Goal: Task Accomplishment & Management: Manage account settings

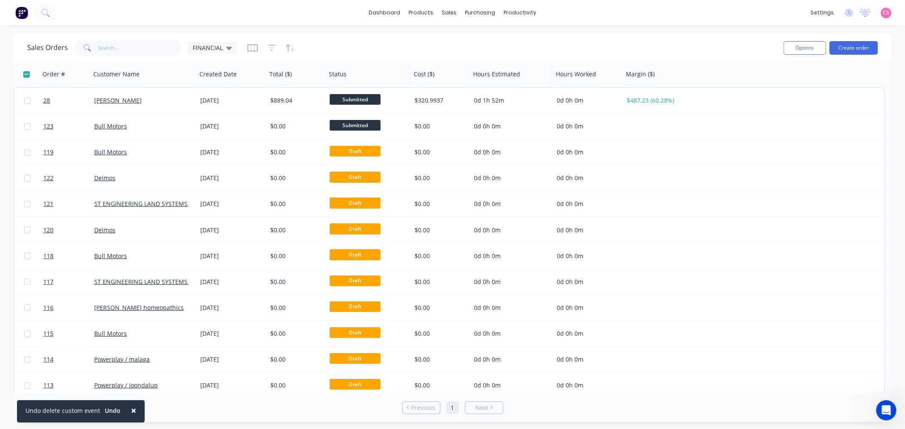
drag, startPoint x: 684, startPoint y: 11, endPoint x: 689, endPoint y: 11, distance: 5.1
click at [684, 11] on div "dashboard products sales purchasing productivity dashboard products Product Cat…" at bounding box center [452, 12] width 905 height 25
drag, startPoint x: 480, startPoint y: 36, endPoint x: 463, endPoint y: 58, distance: 27.2
click at [480, 37] on div "Sales Orders" at bounding box center [480, 41] width 35 height 8
click at [794, 49] on button "Options" at bounding box center [804, 48] width 42 height 14
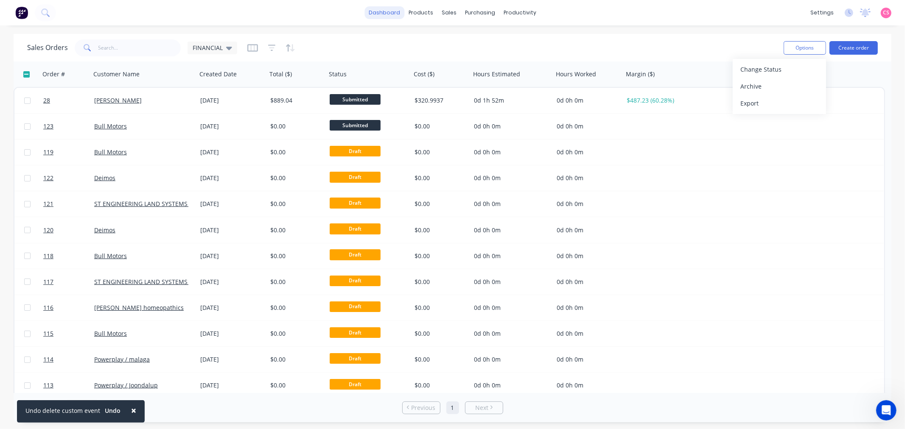
click at [383, 11] on link "dashboard" at bounding box center [384, 12] width 40 height 13
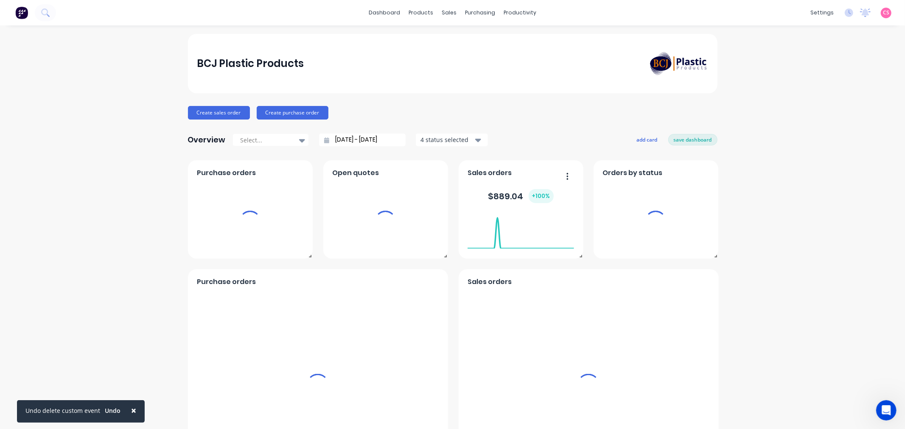
click at [883, 13] on span "CS" at bounding box center [886, 13] width 6 height 8
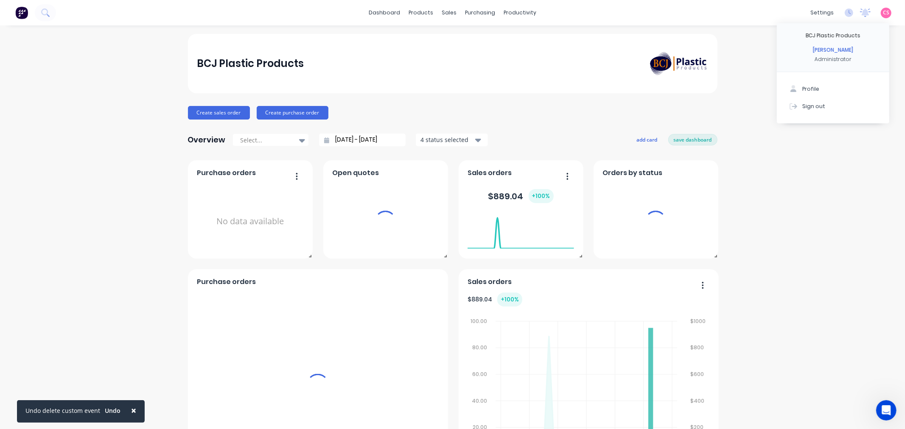
click at [860, 107] on button "Sign out" at bounding box center [832, 106] width 112 height 17
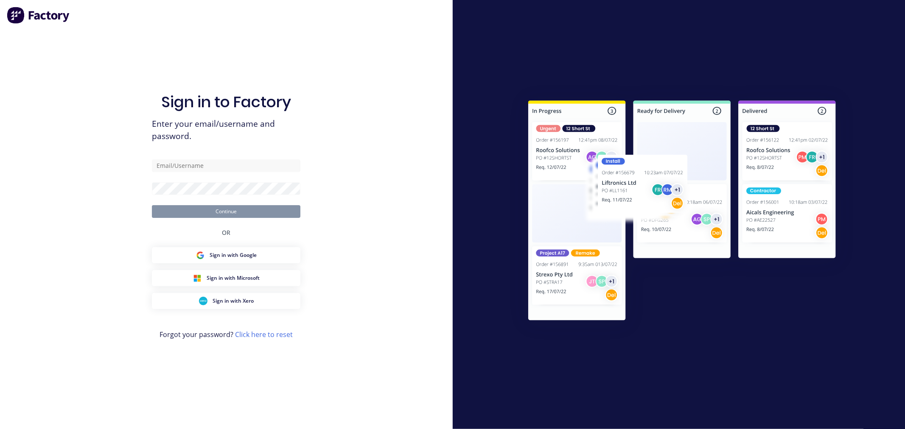
click at [802, 107] on div at bounding box center [679, 215] width 352 height 262
click at [187, 164] on input "text" at bounding box center [226, 165] width 148 height 13
type input "[PERSON_NAME][EMAIL_ADDRESS][DOMAIN_NAME]"
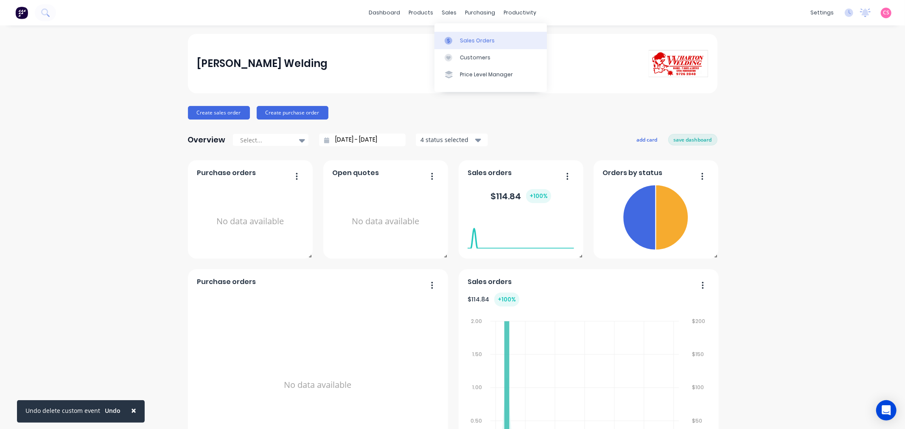
click at [471, 39] on div "Sales Orders" at bounding box center [477, 41] width 35 height 8
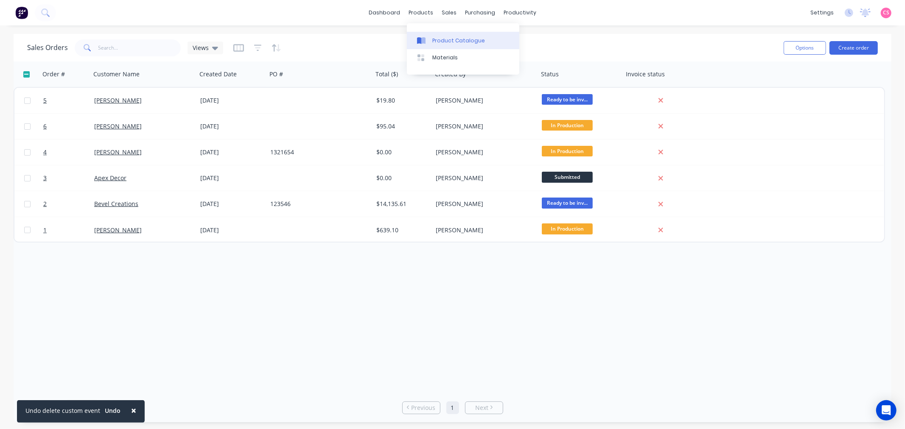
click at [448, 40] on div "Product Catalogue" at bounding box center [458, 41] width 53 height 8
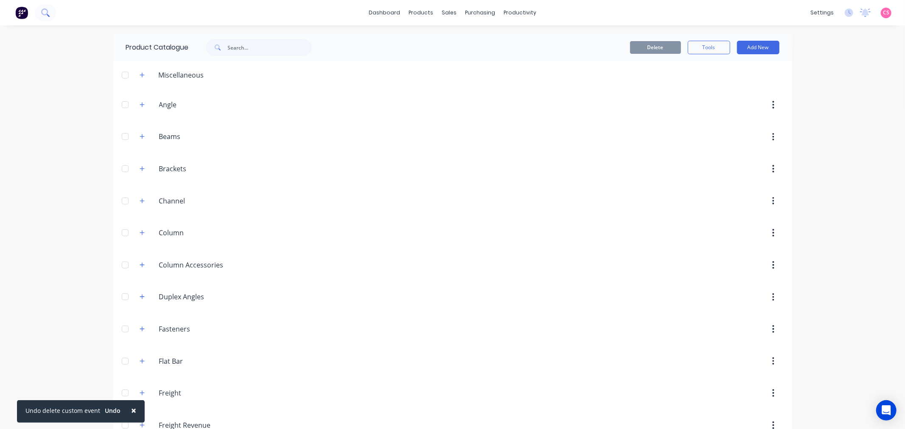
click at [45, 11] on icon at bounding box center [45, 12] width 8 height 8
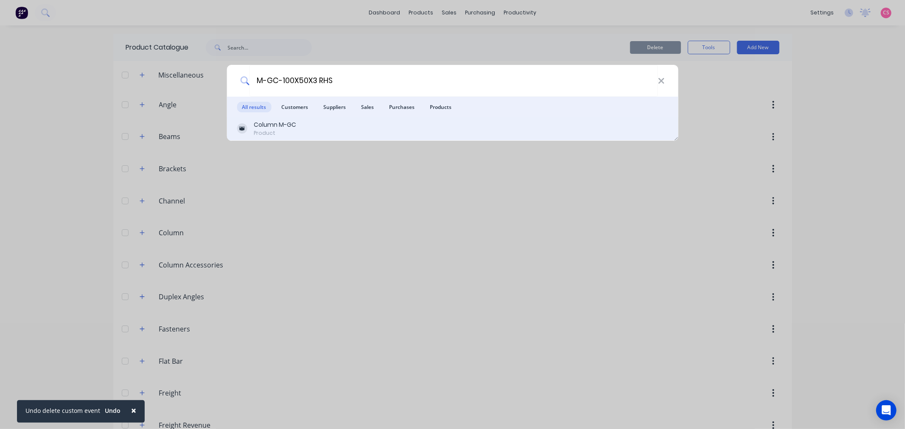
type input "M-GC-100X50X3 RHS"
click at [286, 131] on div "Product" at bounding box center [275, 133] width 42 height 8
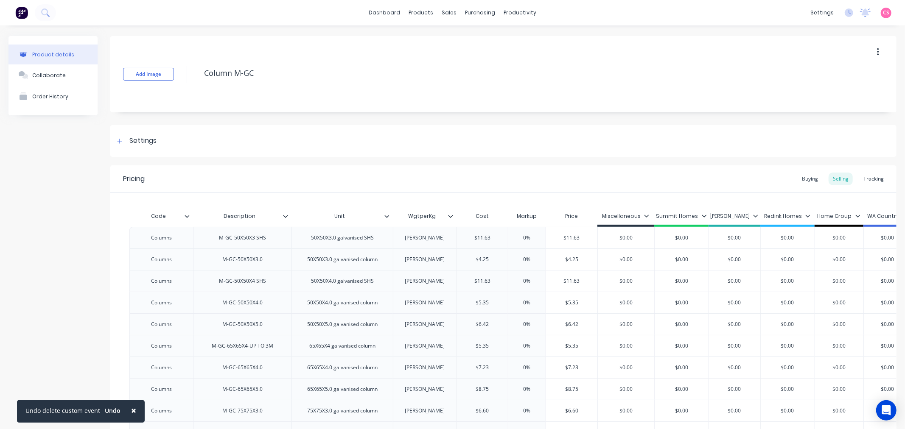
click at [667, 14] on div "dashboard products sales purchasing productivity dashboard products Product Cat…" at bounding box center [452, 12] width 905 height 25
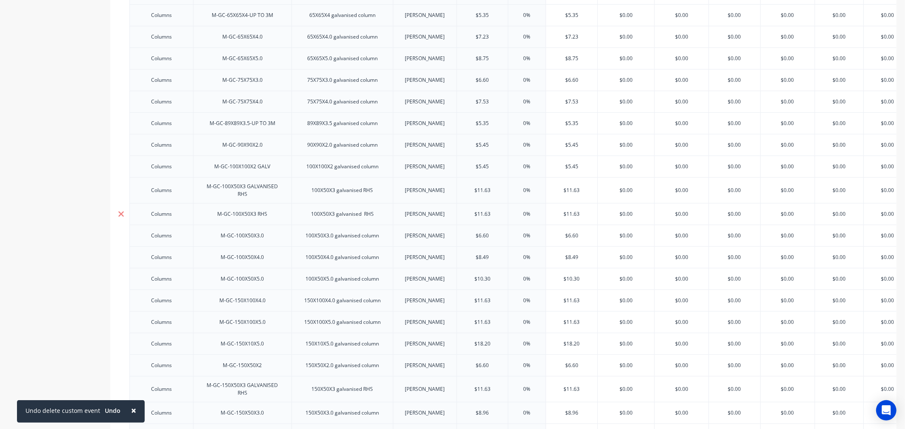
click at [118, 213] on icon at bounding box center [121, 214] width 6 height 8
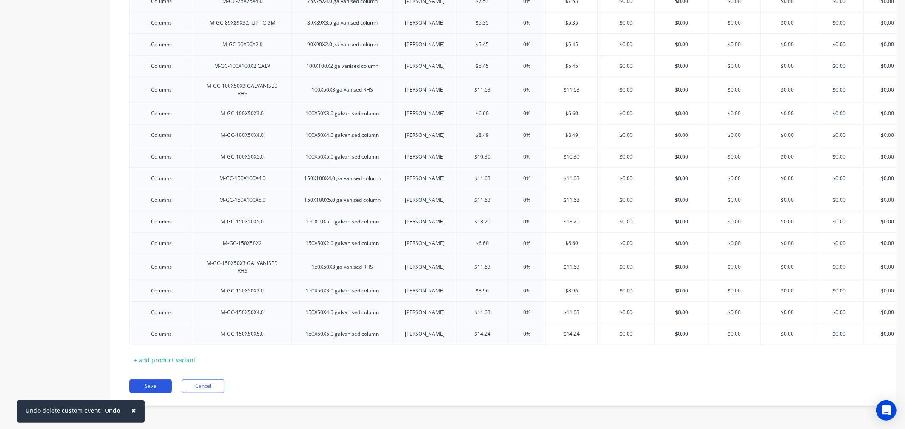
click at [162, 386] on button "Save" at bounding box center [150, 387] width 42 height 14
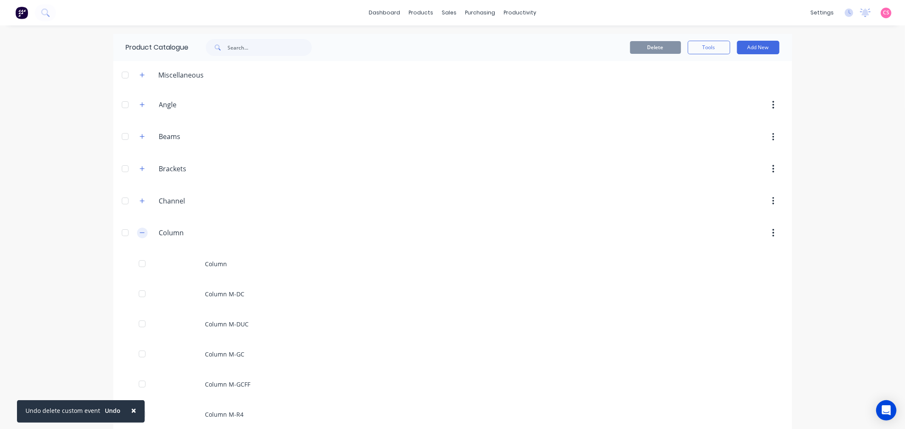
click at [140, 235] on icon "button" at bounding box center [142, 233] width 5 height 6
click at [140, 296] on icon "button" at bounding box center [142, 297] width 5 height 6
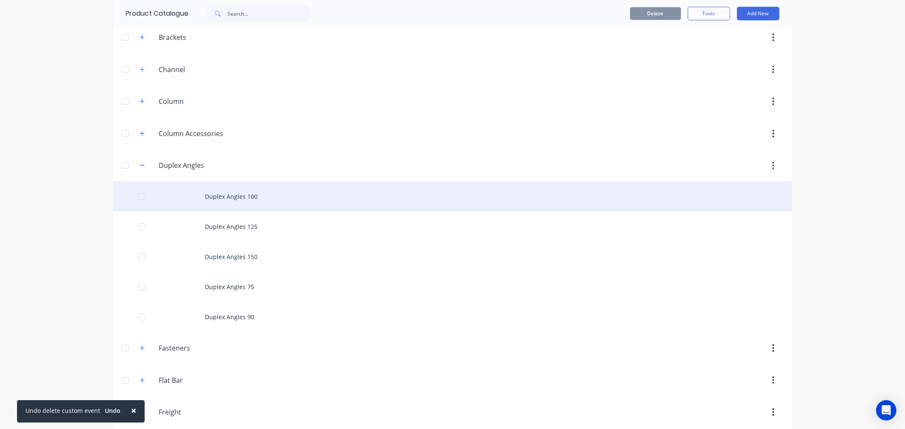
scroll to position [141, 0]
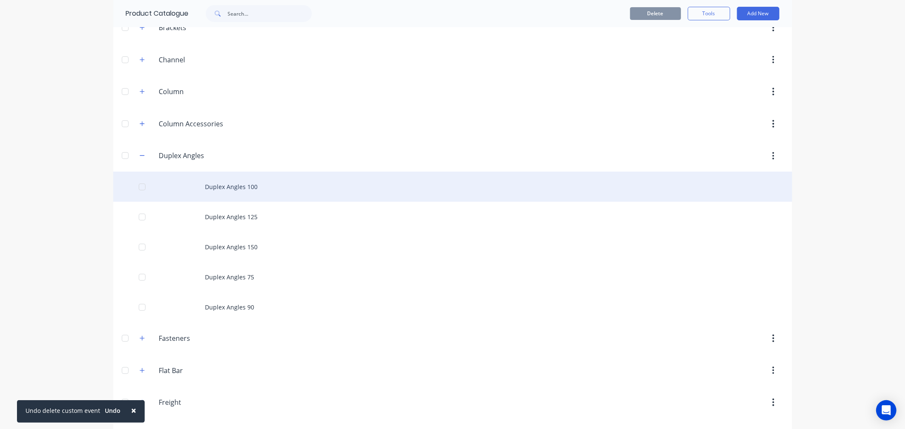
click at [136, 188] on div at bounding box center [142, 187] width 17 height 17
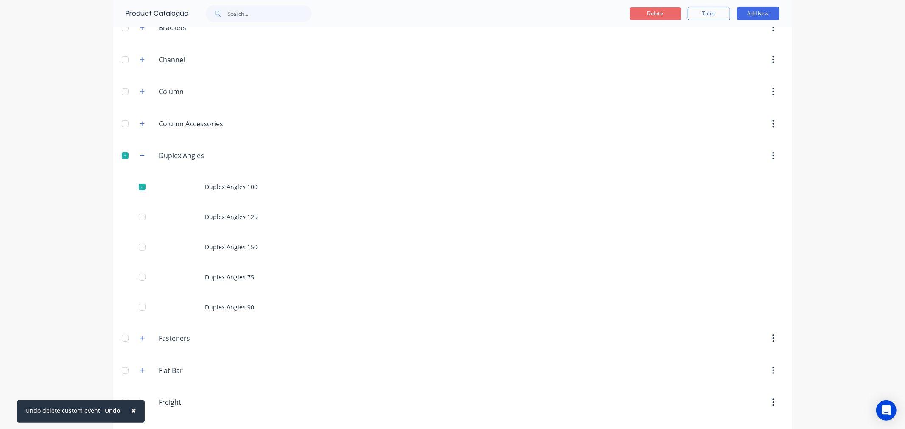
click at [642, 16] on button "Delete" at bounding box center [655, 13] width 51 height 13
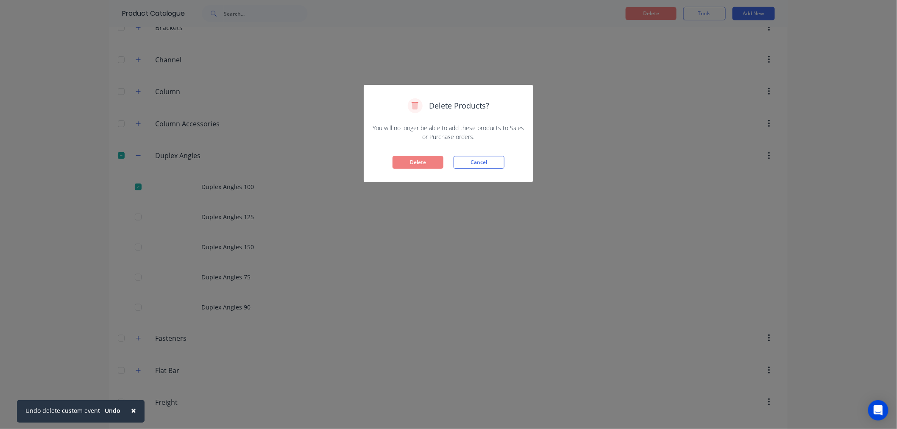
click at [430, 162] on button "Delete" at bounding box center [418, 162] width 51 height 13
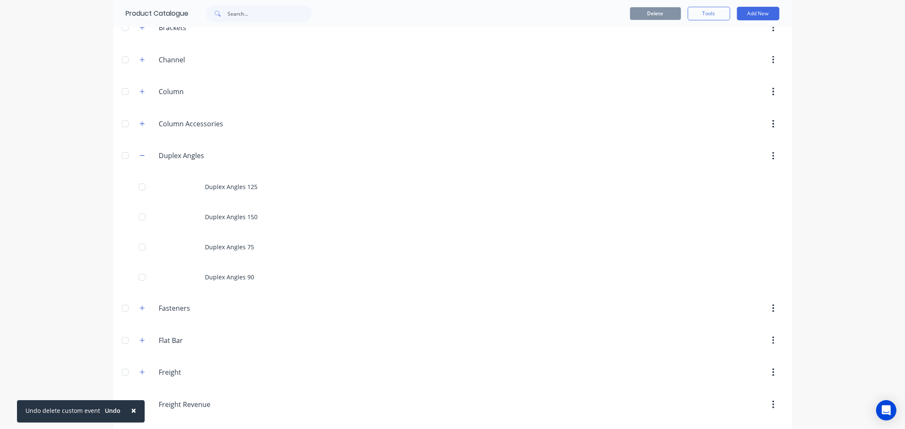
drag, startPoint x: 120, startPoint y: 155, endPoint x: 125, endPoint y: 153, distance: 4.6
click at [120, 155] on div at bounding box center [125, 155] width 17 height 17
click at [664, 13] on button "Delete" at bounding box center [655, 13] width 51 height 13
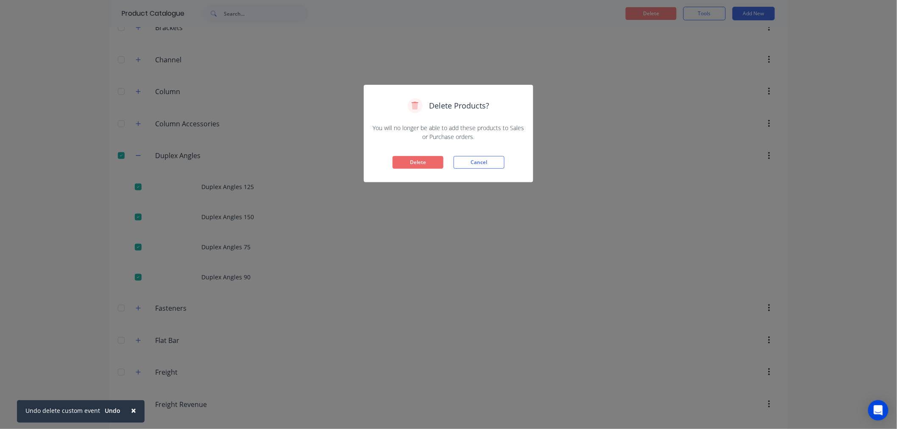
click at [423, 162] on button "Delete" at bounding box center [418, 162] width 51 height 13
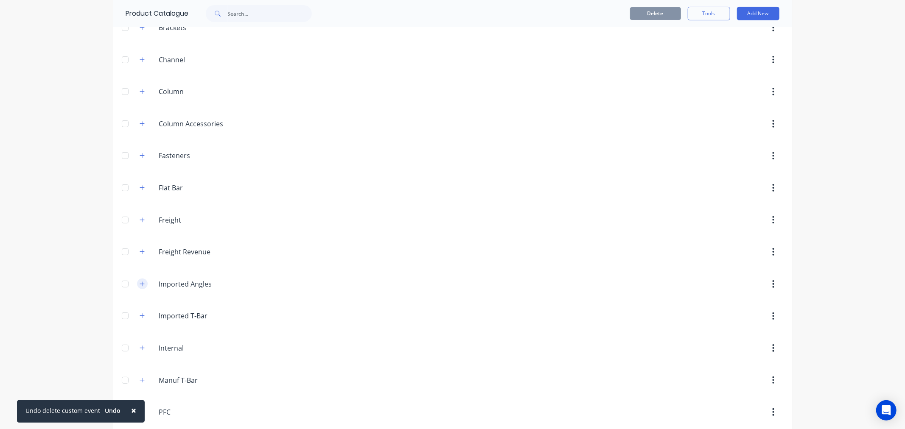
click at [140, 284] on icon "button" at bounding box center [142, 284] width 5 height 6
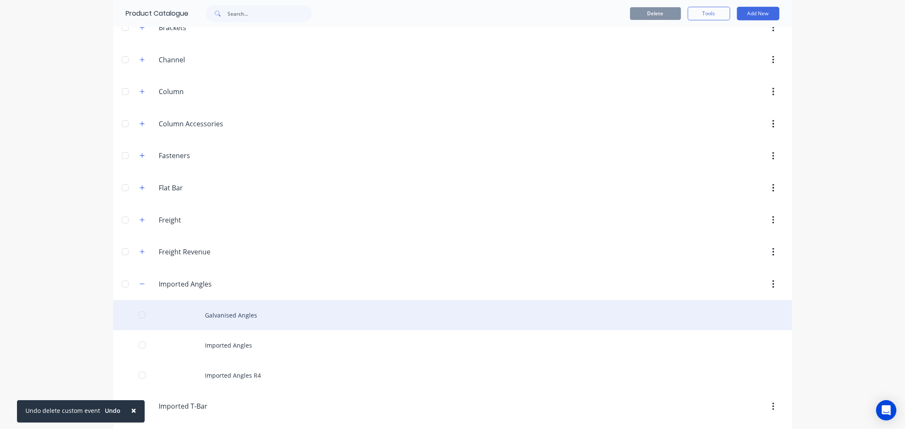
click at [218, 317] on div "Galvanised Angles" at bounding box center [452, 315] width 679 height 30
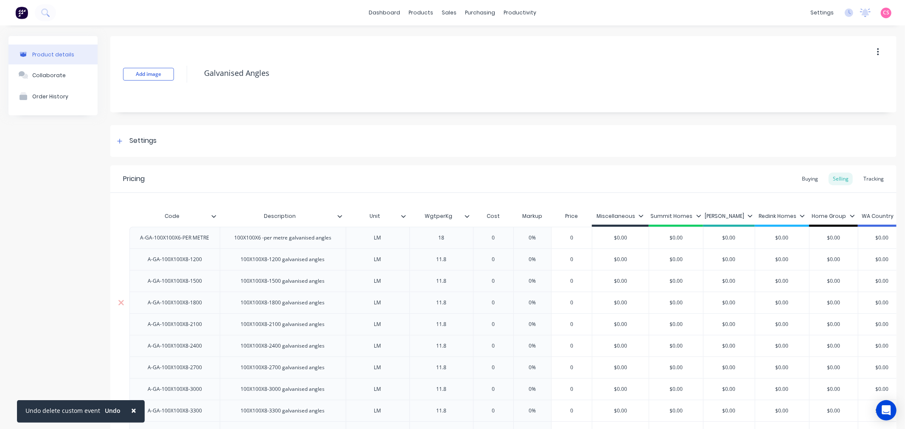
scroll to position [141, 0]
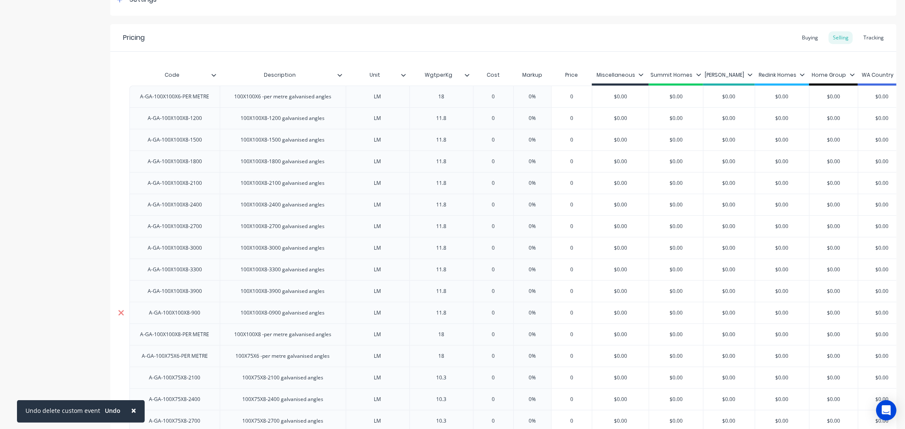
click at [120, 311] on icon at bounding box center [121, 313] width 6 height 6
click at [120, 289] on icon at bounding box center [121, 291] width 6 height 8
click at [123, 269] on icon at bounding box center [121, 269] width 6 height 8
click at [121, 246] on icon at bounding box center [121, 248] width 6 height 8
click at [123, 225] on icon at bounding box center [121, 226] width 6 height 6
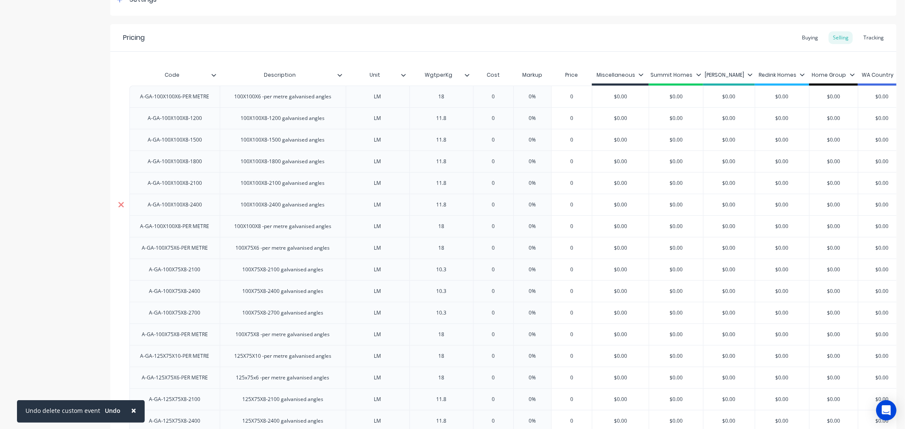
click at [121, 205] on icon at bounding box center [121, 205] width 6 height 6
click at [119, 183] on icon at bounding box center [121, 183] width 6 height 8
click at [118, 164] on icon at bounding box center [121, 161] width 6 height 8
click at [120, 140] on icon at bounding box center [121, 140] width 6 height 8
click at [121, 119] on icon at bounding box center [121, 118] width 6 height 6
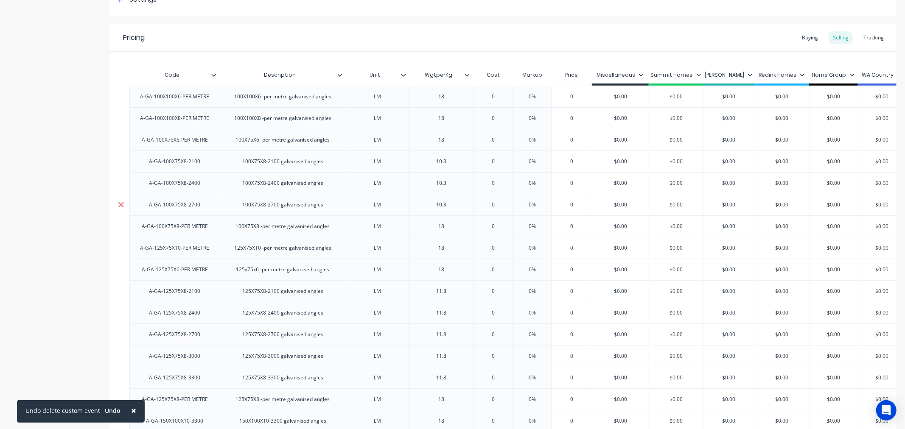
click at [119, 202] on icon at bounding box center [121, 205] width 6 height 6
click at [122, 182] on icon at bounding box center [121, 183] width 6 height 6
click at [120, 164] on icon at bounding box center [121, 161] width 6 height 8
click at [118, 313] on icon at bounding box center [121, 313] width 6 height 8
click at [121, 290] on icon at bounding box center [121, 291] width 6 height 6
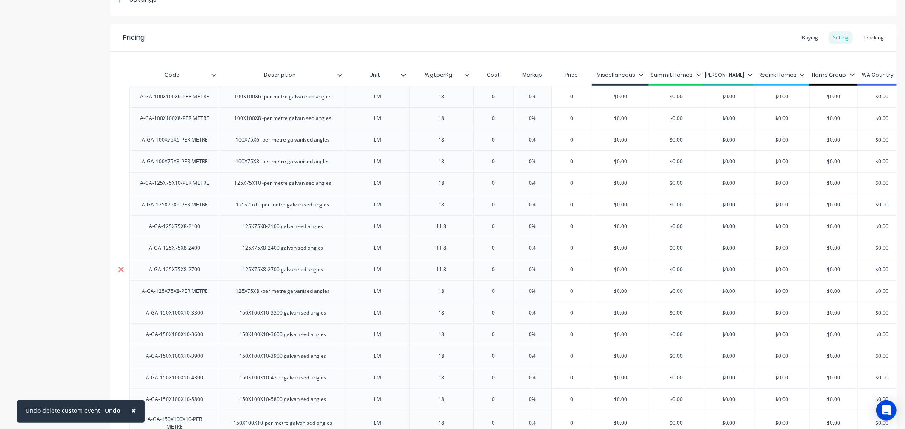
click at [120, 268] on icon at bounding box center [121, 269] width 6 height 8
click at [120, 249] on icon at bounding box center [121, 248] width 6 height 8
click at [122, 223] on icon at bounding box center [121, 226] width 6 height 8
click at [118, 334] on icon at bounding box center [121, 334] width 6 height 8
click at [120, 312] on icon at bounding box center [121, 313] width 6 height 6
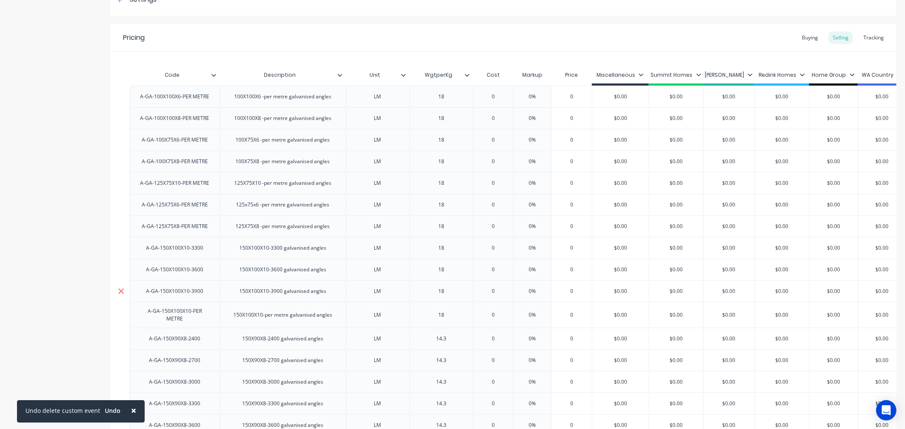
click at [122, 288] on icon at bounding box center [121, 291] width 6 height 8
click at [121, 268] on icon at bounding box center [121, 269] width 6 height 8
click at [123, 248] on icon at bounding box center [121, 248] width 6 height 8
click at [120, 382] on icon at bounding box center [121, 382] width 6 height 6
click at [118, 361] on icon at bounding box center [121, 360] width 6 height 8
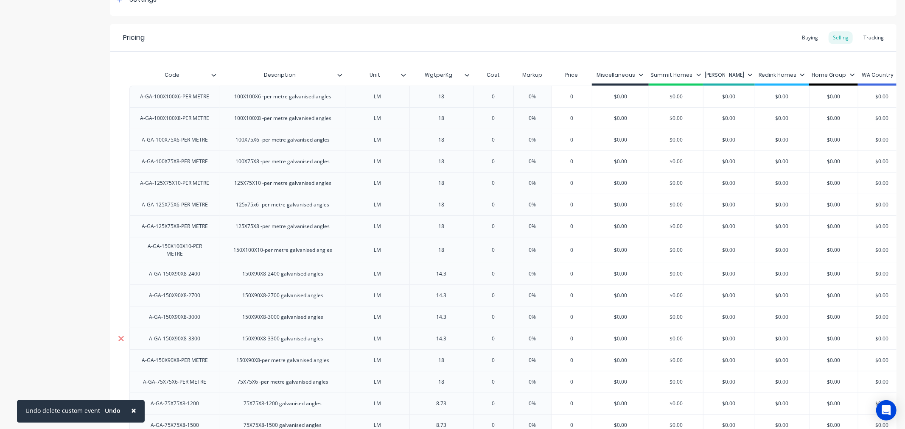
click at [122, 337] on icon at bounding box center [121, 339] width 6 height 6
click at [123, 316] on icon at bounding box center [121, 317] width 6 height 6
click at [121, 295] on icon at bounding box center [121, 296] width 6 height 6
click at [120, 273] on icon at bounding box center [121, 274] width 6 height 8
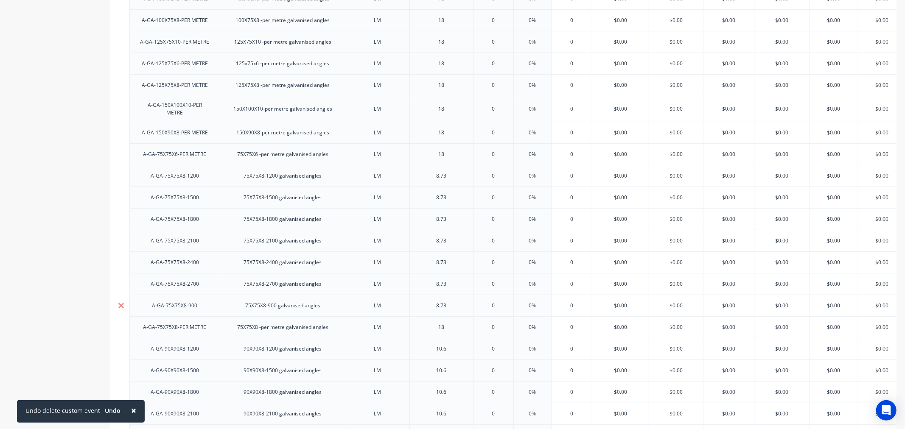
drag, startPoint x: 120, startPoint y: 306, endPoint x: 120, endPoint y: 299, distance: 7.6
click at [120, 306] on icon at bounding box center [121, 306] width 6 height 6
click at [120, 285] on icon at bounding box center [121, 284] width 6 height 8
click at [119, 261] on icon at bounding box center [121, 263] width 6 height 6
click at [123, 237] on icon at bounding box center [121, 241] width 6 height 8
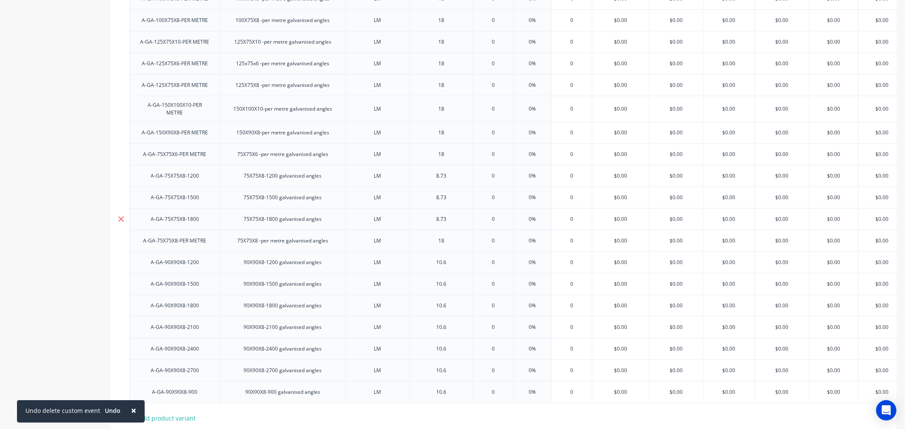
click at [121, 220] on icon at bounding box center [121, 219] width 6 height 6
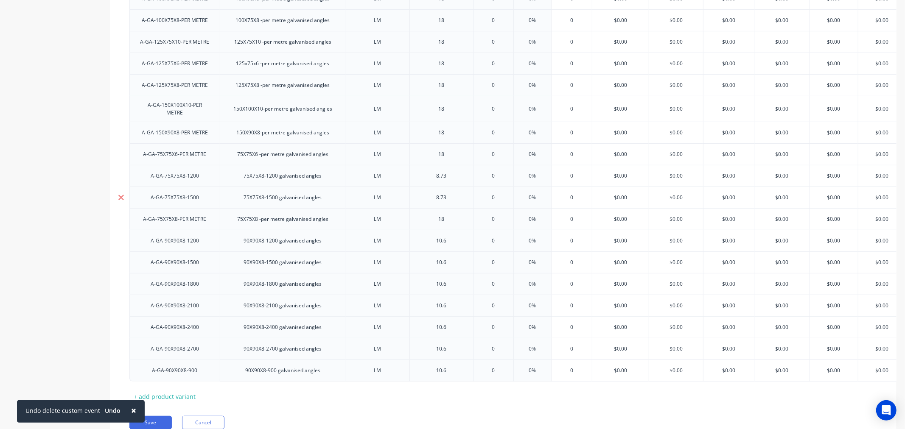
click at [118, 195] on icon at bounding box center [121, 197] width 6 height 8
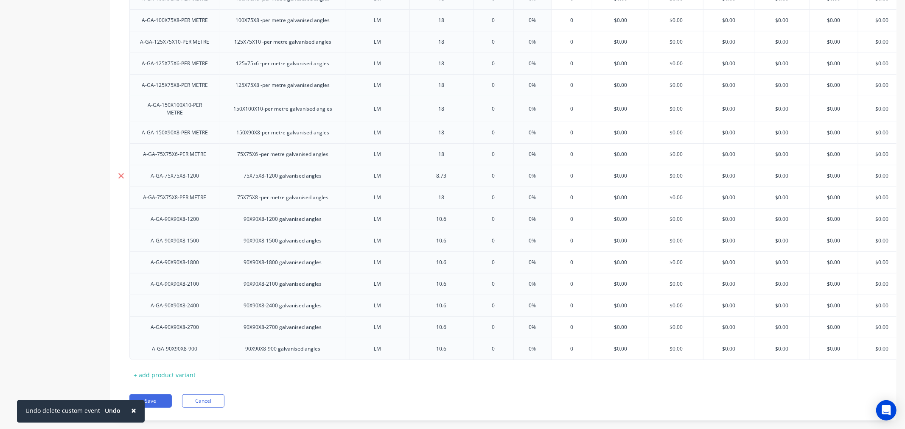
click at [120, 175] on icon at bounding box center [121, 176] width 6 height 6
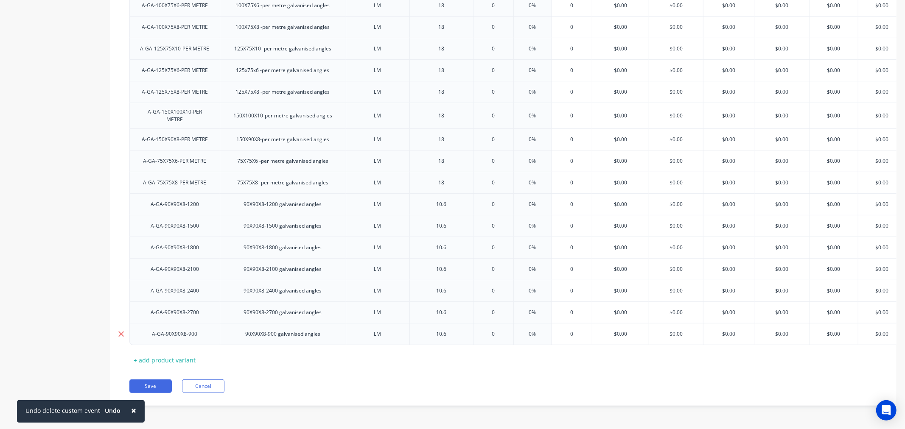
click at [120, 332] on icon at bounding box center [121, 335] width 6 height 6
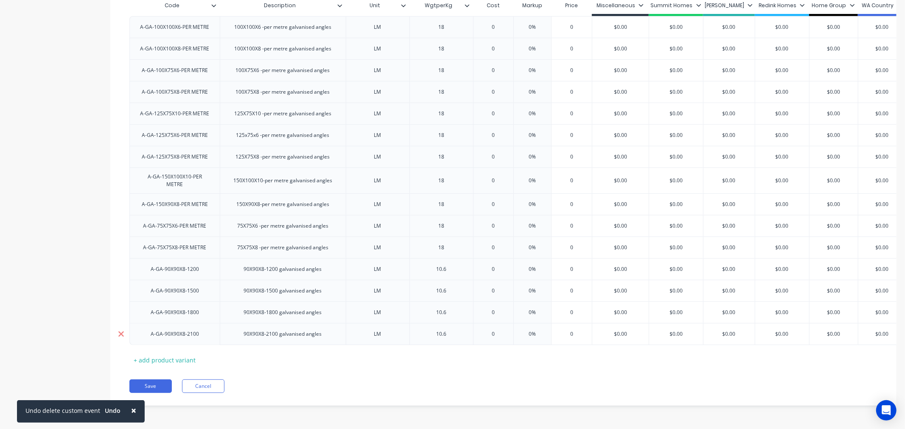
scroll to position [218, 0]
click at [120, 332] on icon at bounding box center [121, 335] width 6 height 6
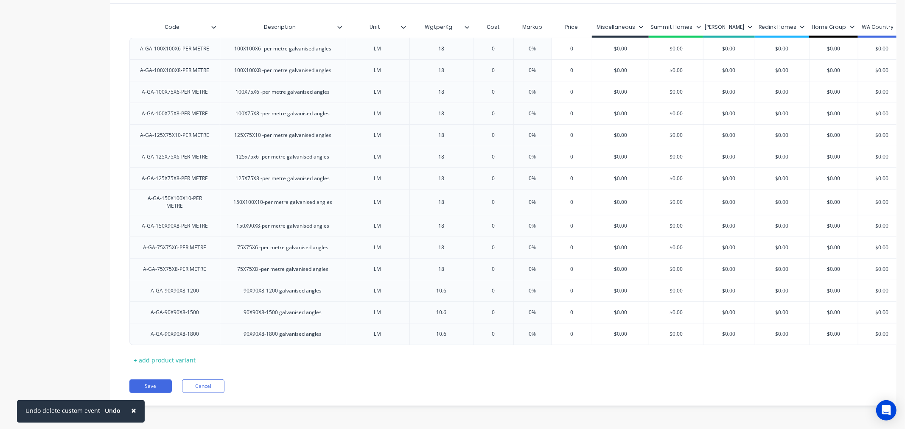
scroll to position [197, 0]
click at [120, 332] on icon at bounding box center [121, 335] width 6 height 6
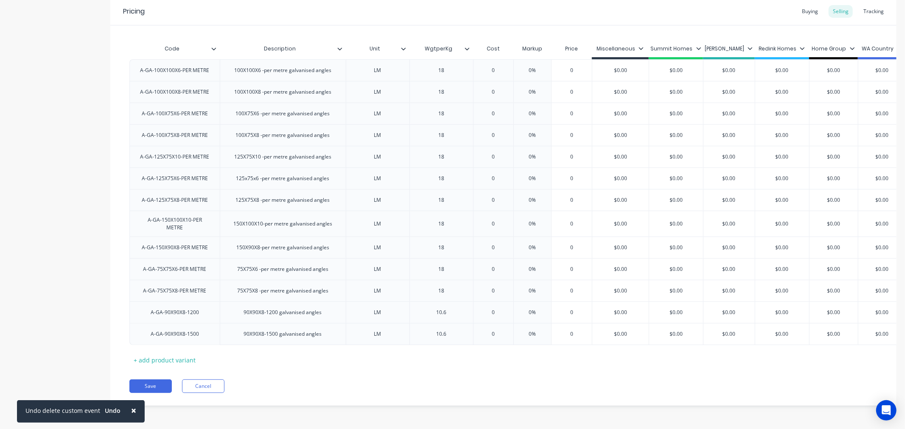
scroll to position [175, 0]
click at [120, 332] on icon at bounding box center [121, 335] width 6 height 6
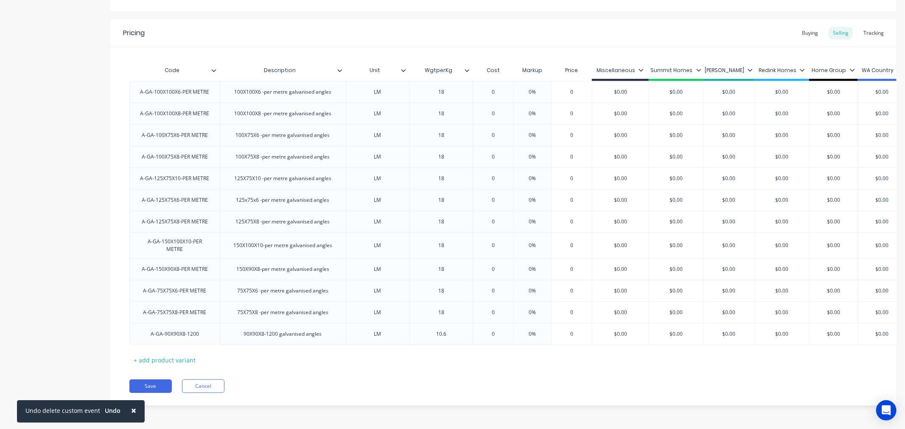
click at [120, 332] on icon at bounding box center [121, 335] width 6 height 6
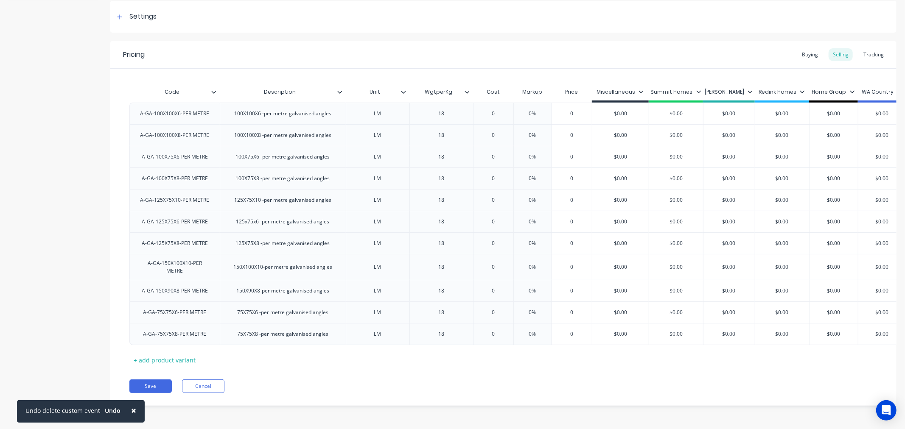
scroll to position [0, 0]
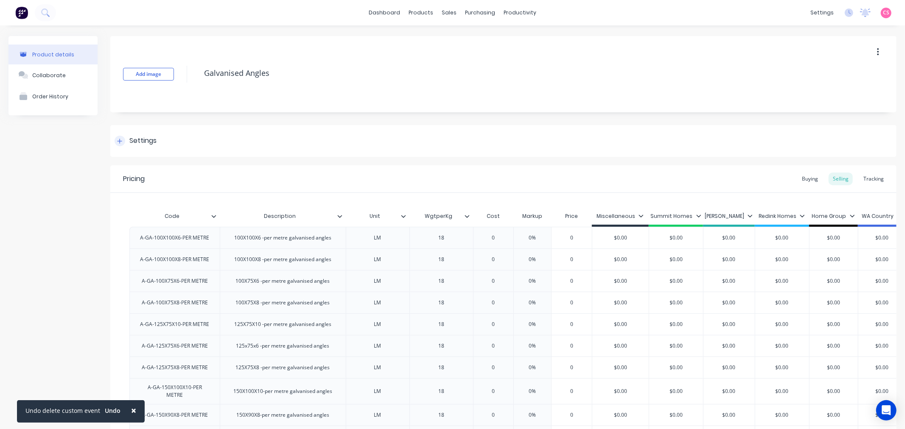
click at [121, 140] on icon at bounding box center [119, 141] width 5 height 6
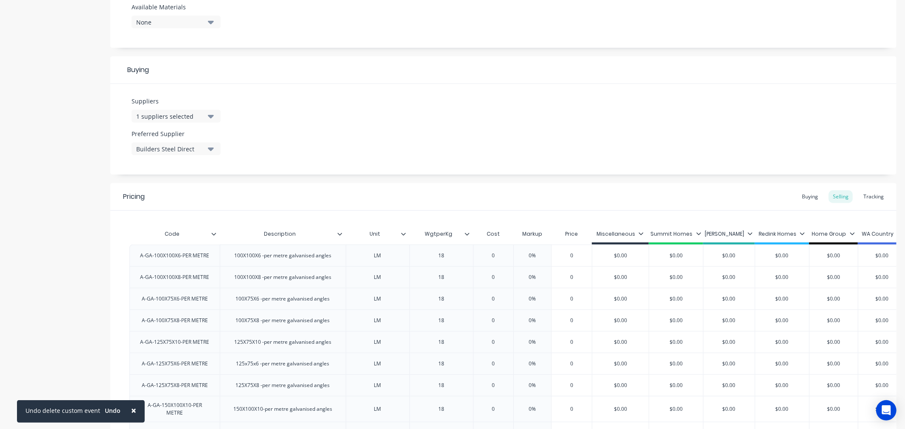
scroll to position [492, 0]
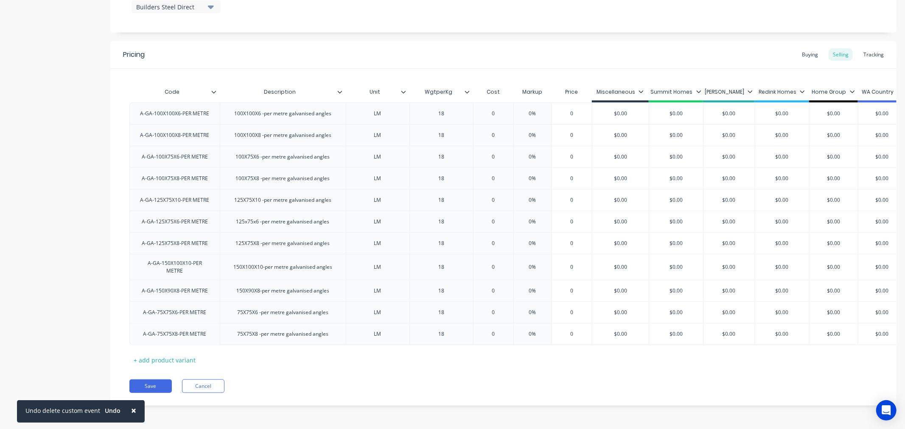
drag, startPoint x: 205, startPoint y: 378, endPoint x: 197, endPoint y: 378, distance: 8.1
click at [205, 378] on div "Pricing Buying Selling Tracking Code Description Unit WgtperKg Cost Markup Pric…" at bounding box center [503, 223] width 786 height 365
click at [150, 385] on button "Save" at bounding box center [150, 387] width 42 height 14
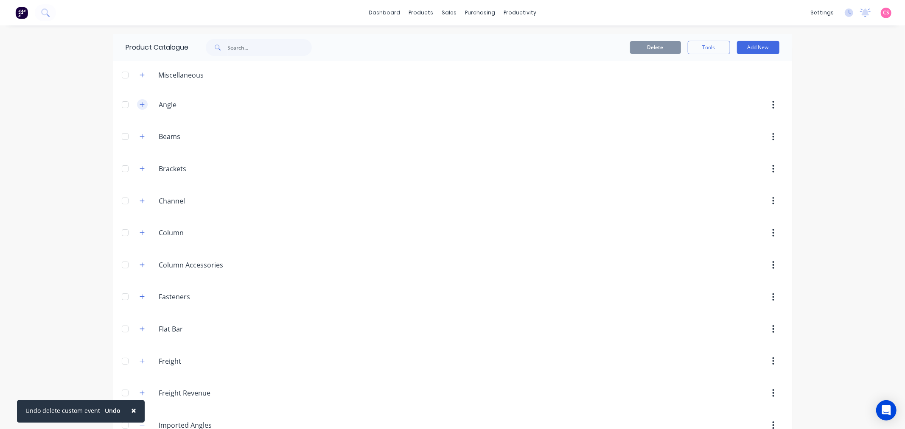
click at [140, 102] on icon "button" at bounding box center [142, 105] width 5 height 6
click at [138, 108] on button "button" at bounding box center [142, 104] width 11 height 11
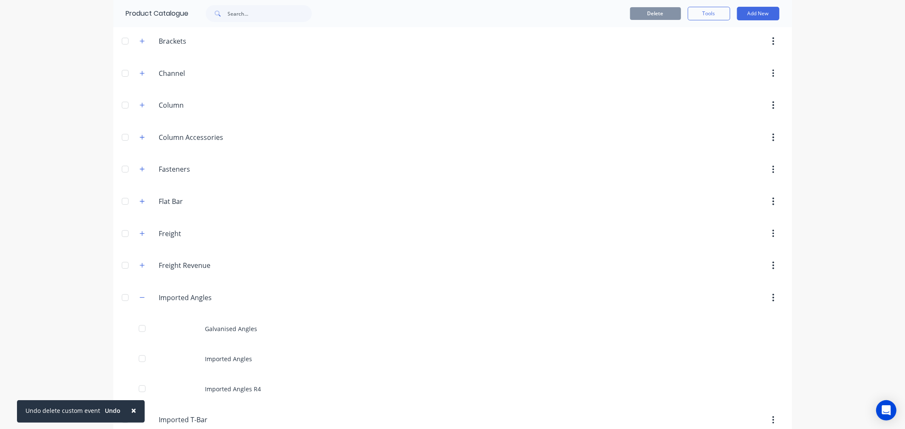
scroll to position [141, 0]
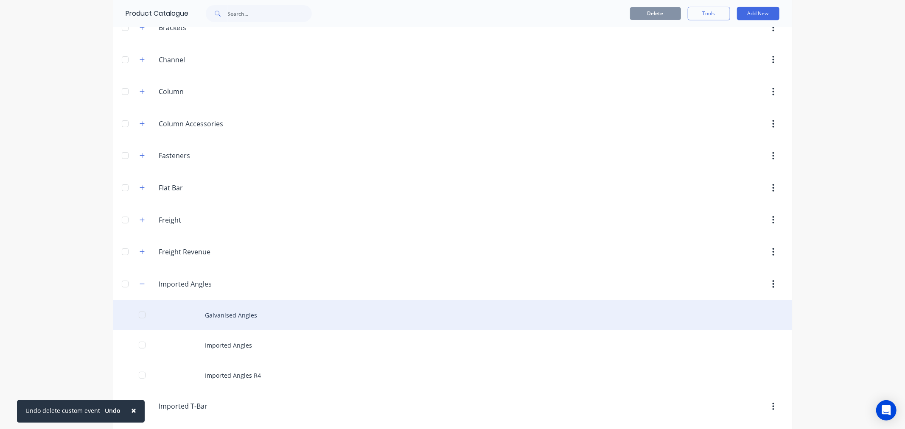
click at [227, 316] on div "Galvanised Angles" at bounding box center [452, 315] width 679 height 30
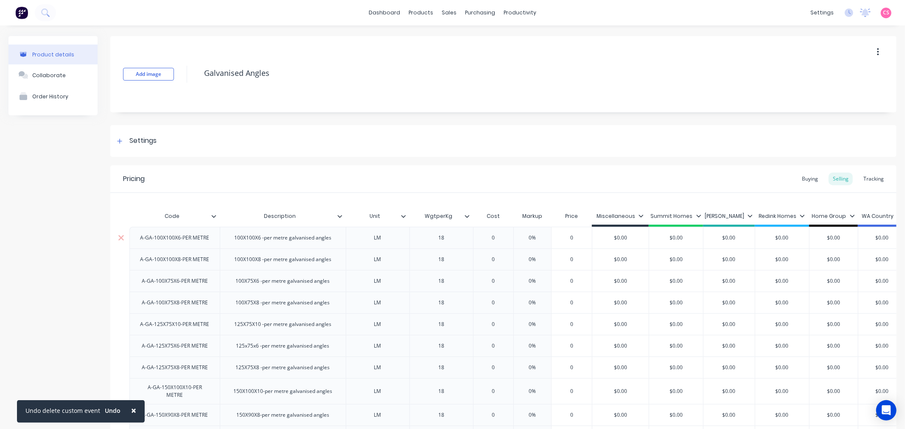
scroll to position [132, 0]
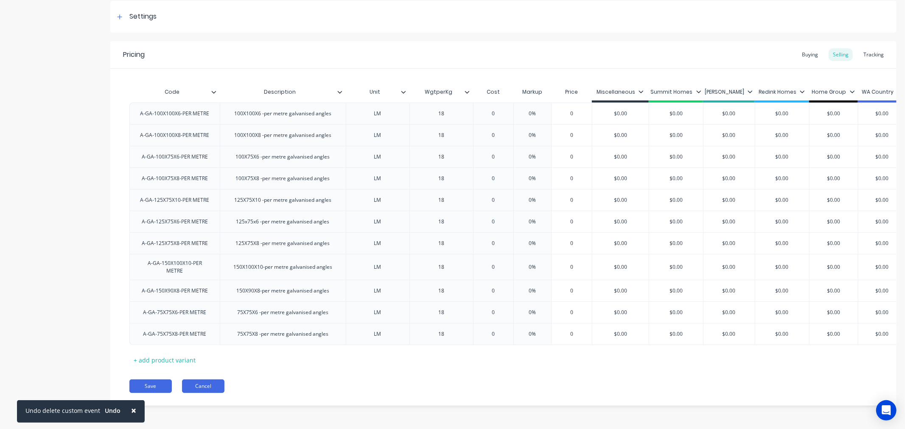
click at [199, 385] on button "Cancel" at bounding box center [203, 387] width 42 height 14
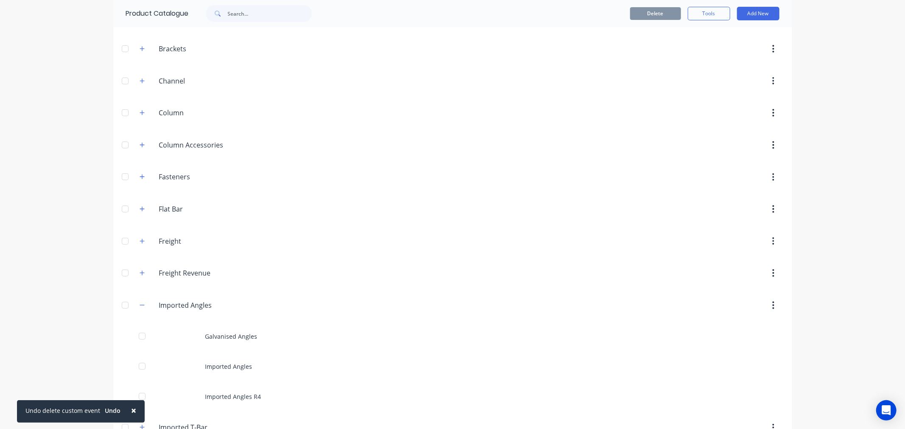
scroll to position [424, 0]
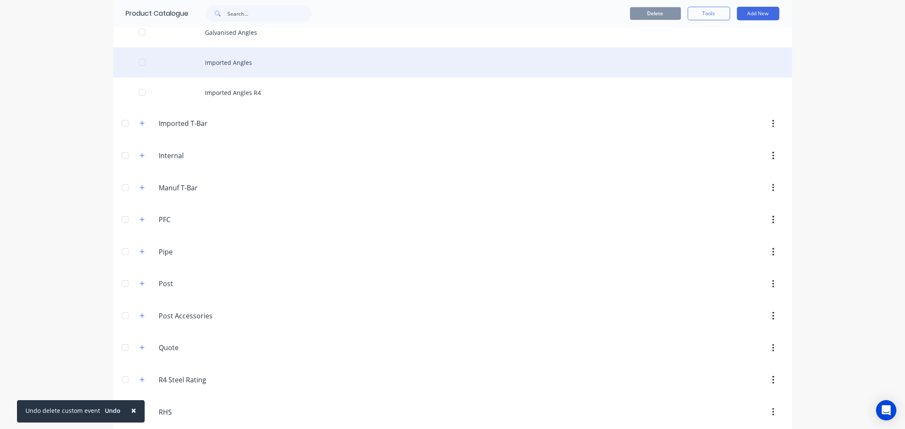
click at [235, 67] on div "Imported Angles" at bounding box center [452, 62] width 679 height 30
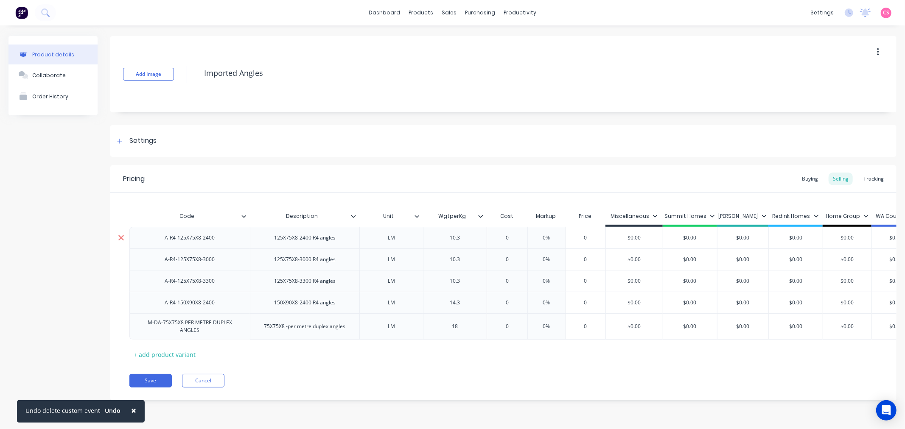
click at [119, 238] on icon at bounding box center [121, 238] width 6 height 8
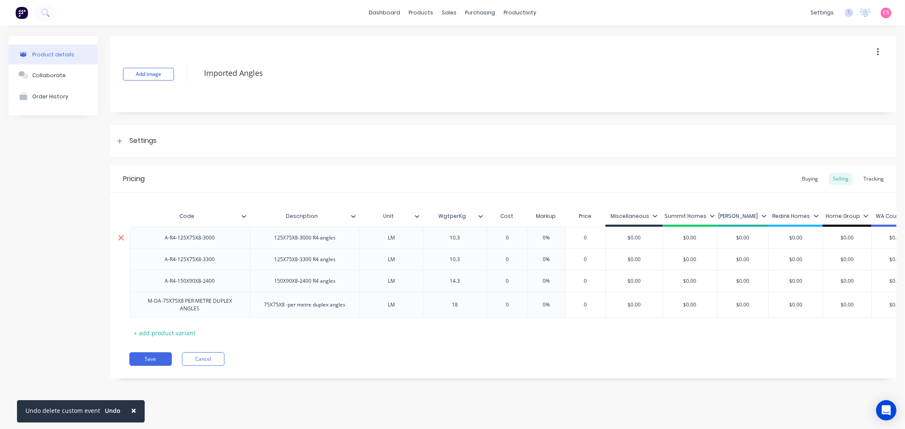
click at [119, 238] on icon at bounding box center [121, 238] width 6 height 8
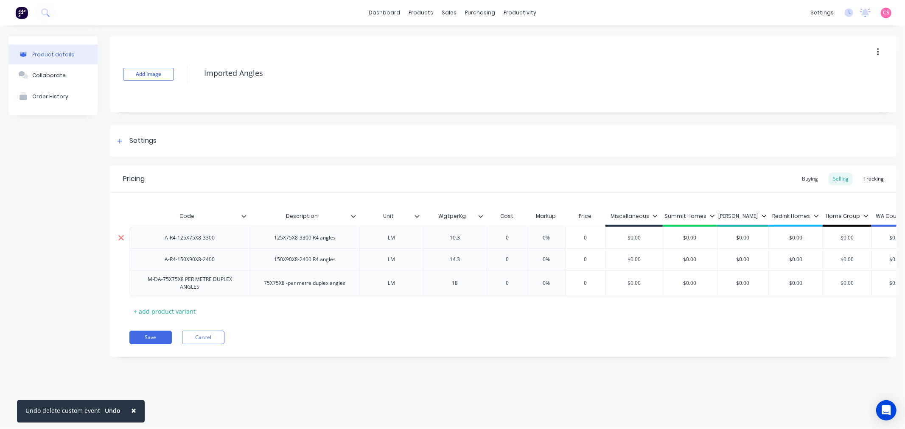
click at [119, 238] on icon at bounding box center [121, 238] width 6 height 8
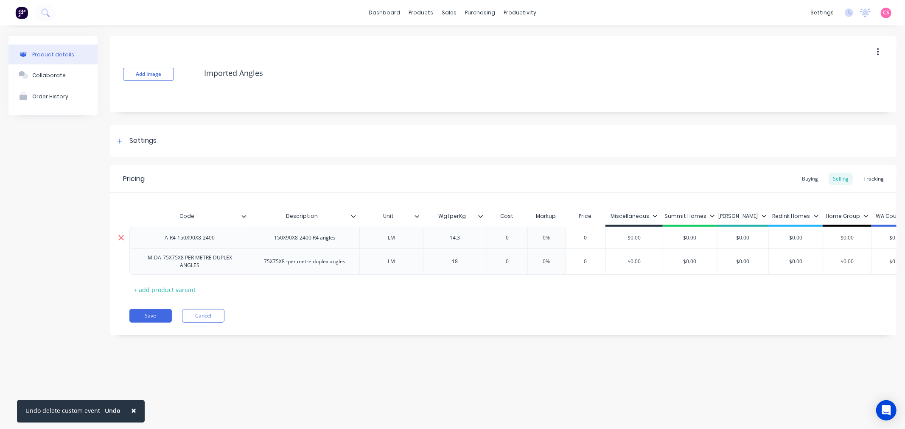
click at [119, 238] on icon at bounding box center [121, 238] width 6 height 8
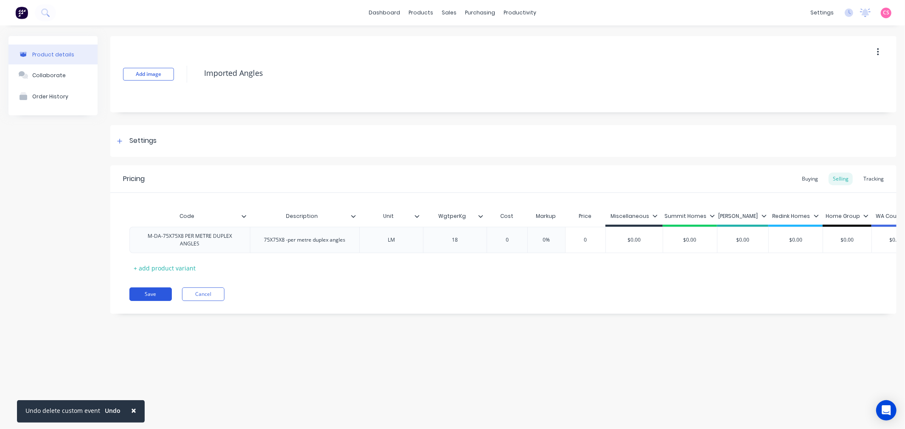
click at [149, 301] on button "Save" at bounding box center [150, 295] width 42 height 14
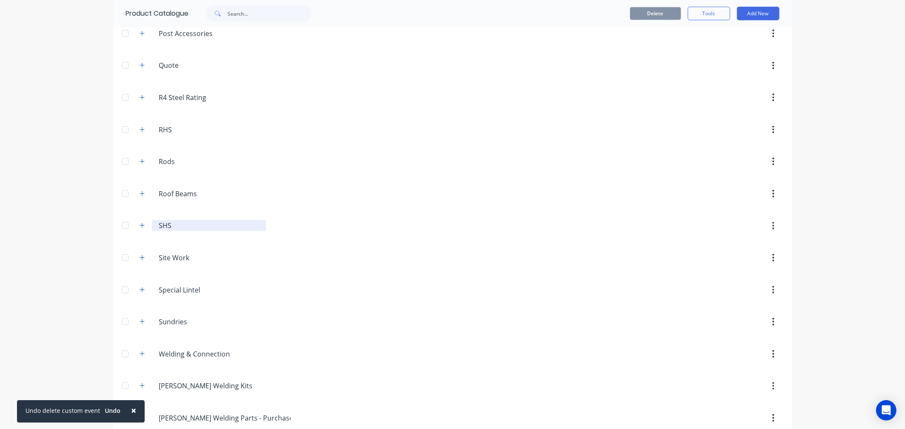
scroll to position [755, 0]
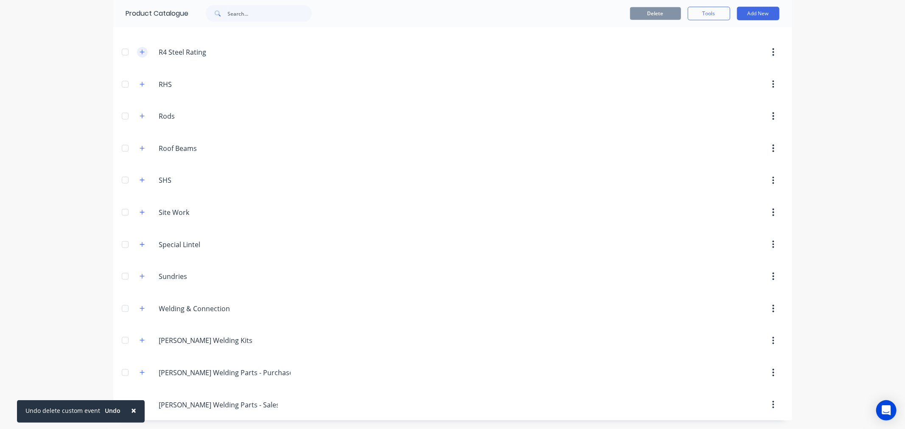
click at [140, 51] on icon "button" at bounding box center [142, 52] width 5 height 6
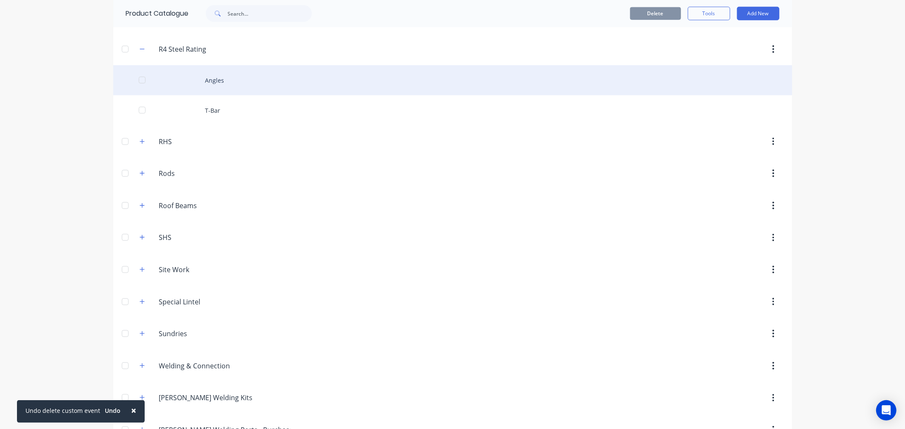
click at [219, 84] on div "Angles" at bounding box center [452, 80] width 679 height 30
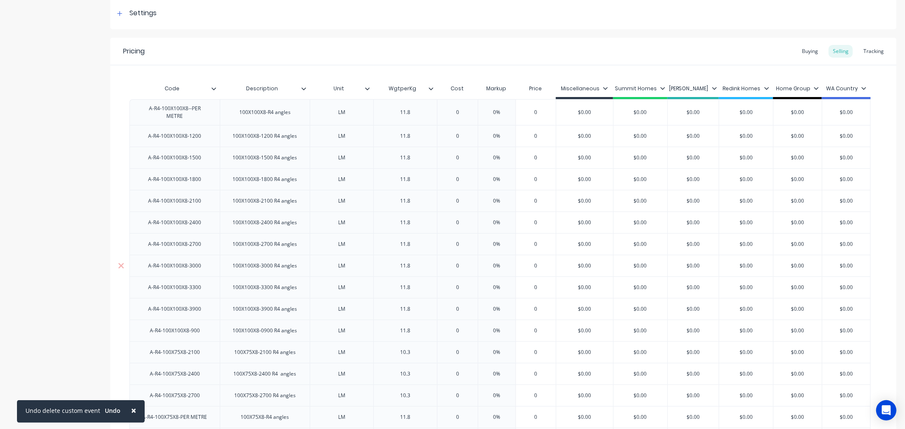
scroll to position [141, 0]
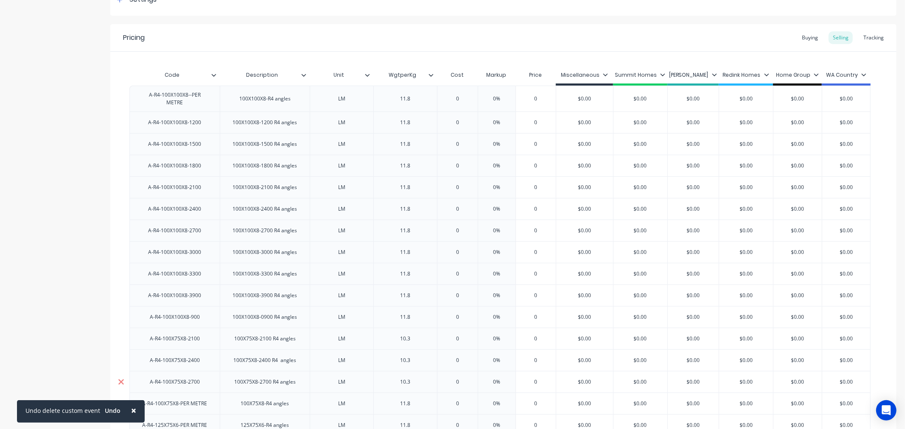
click at [118, 378] on icon at bounding box center [121, 382] width 6 height 8
click at [120, 357] on icon at bounding box center [121, 360] width 6 height 6
click at [118, 335] on icon at bounding box center [121, 339] width 6 height 8
click at [120, 314] on icon at bounding box center [121, 317] width 6 height 8
click at [119, 293] on icon at bounding box center [121, 296] width 6 height 6
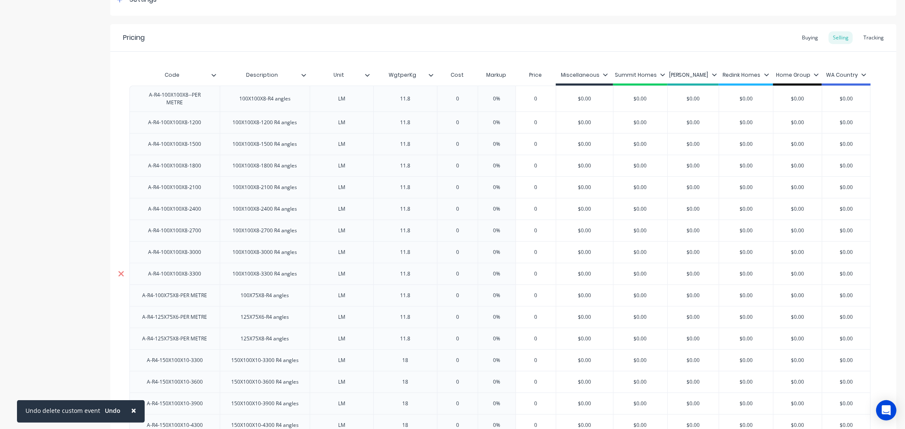
click at [120, 270] on icon at bounding box center [121, 274] width 6 height 8
click at [118, 248] on icon at bounding box center [121, 252] width 6 height 8
click at [125, 226] on div at bounding box center [120, 230] width 21 height 21
click at [120, 206] on icon at bounding box center [121, 209] width 6 height 6
click at [119, 185] on icon at bounding box center [121, 187] width 6 height 6
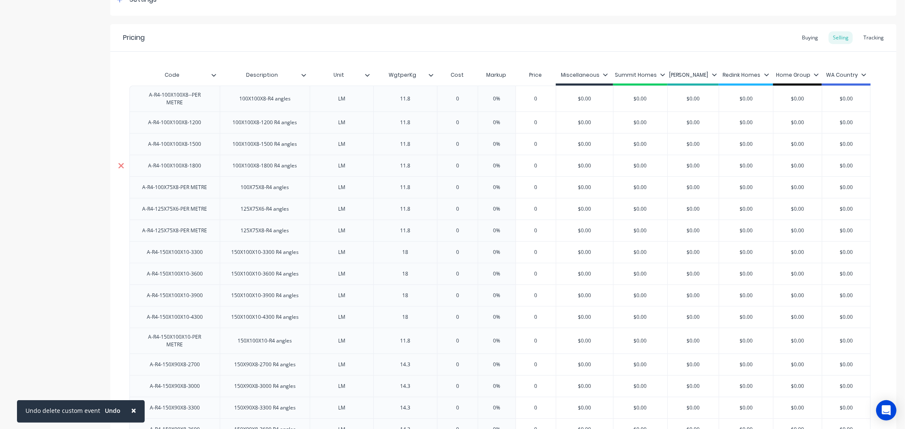
click at [118, 162] on icon at bounding box center [121, 166] width 6 height 8
click at [118, 140] on icon at bounding box center [121, 144] width 6 height 8
click at [120, 120] on icon at bounding box center [121, 123] width 6 height 6
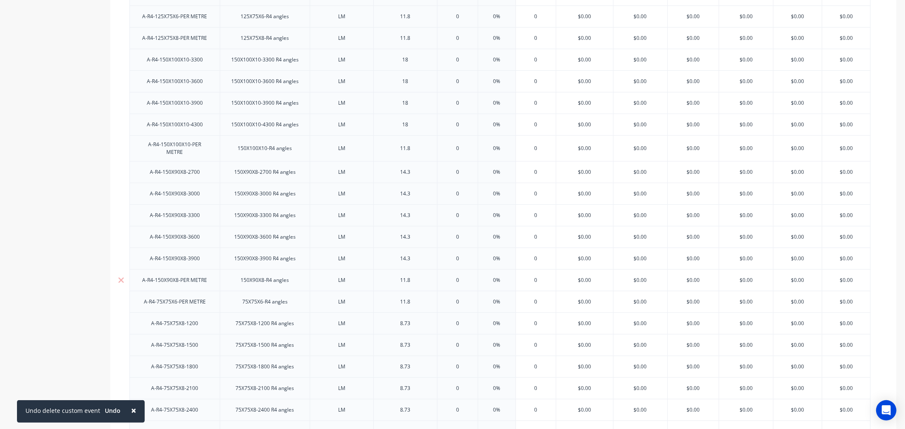
scroll to position [282, 0]
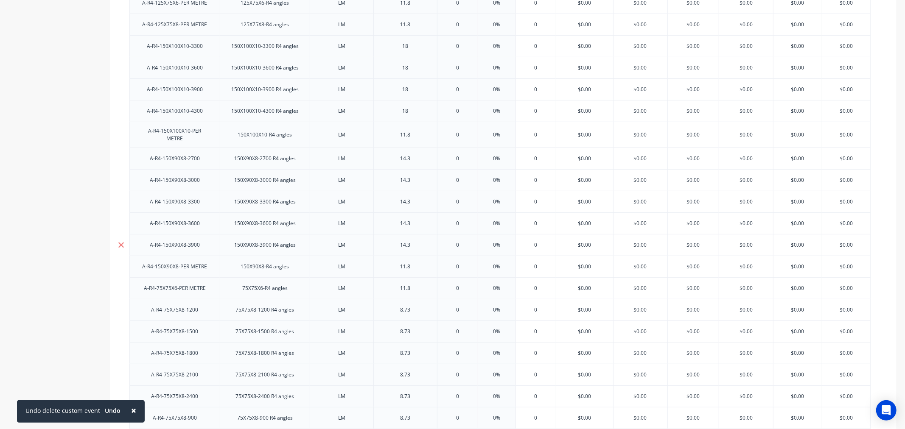
drag, startPoint x: 121, startPoint y: 240, endPoint x: 121, endPoint y: 232, distance: 7.6
click at [121, 241] on icon at bounding box center [121, 245] width 6 height 8
click at [120, 221] on icon at bounding box center [121, 224] width 6 height 6
click at [118, 199] on icon at bounding box center [121, 202] width 6 height 8
click at [122, 177] on icon at bounding box center [121, 180] width 6 height 6
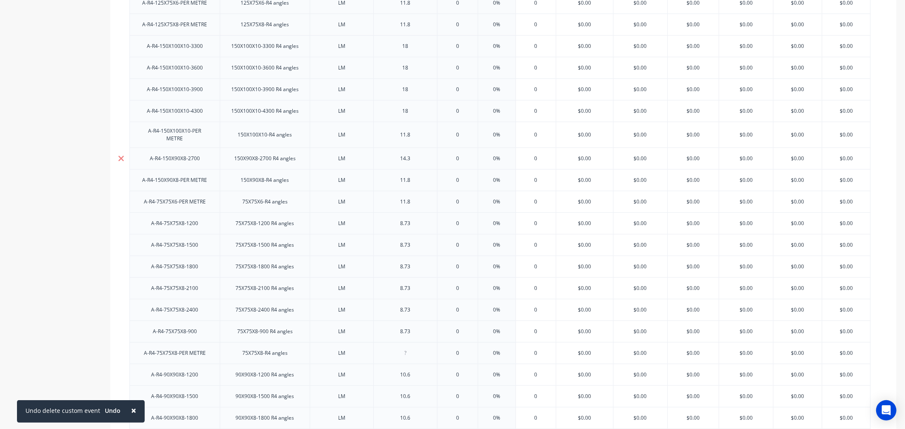
drag, startPoint x: 119, startPoint y: 157, endPoint x: 410, endPoint y: 150, distance: 290.6
click at [119, 156] on icon at bounding box center [121, 158] width 6 height 8
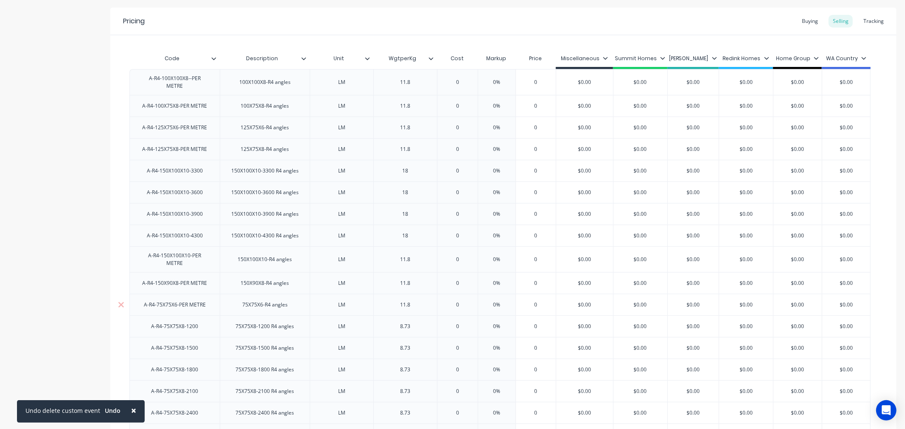
scroll to position [141, 0]
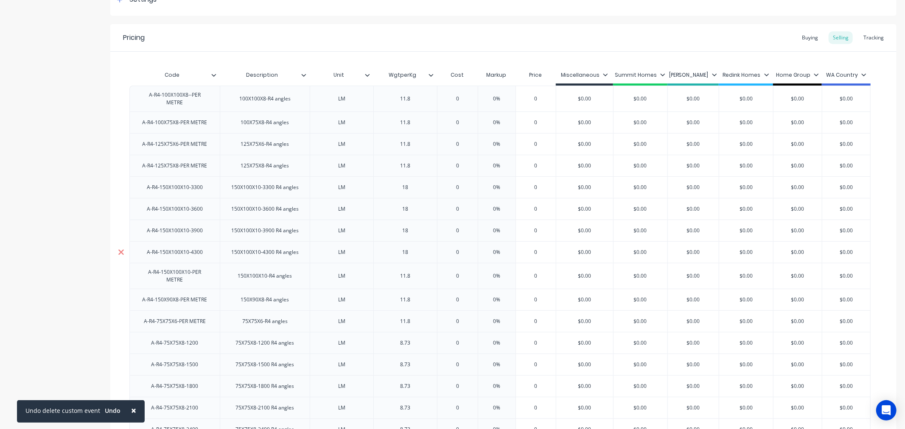
click at [121, 249] on icon at bounding box center [121, 252] width 6 height 6
click at [122, 228] on icon at bounding box center [121, 231] width 6 height 6
click at [122, 206] on icon at bounding box center [121, 209] width 6 height 6
click at [122, 183] on icon at bounding box center [121, 187] width 6 height 8
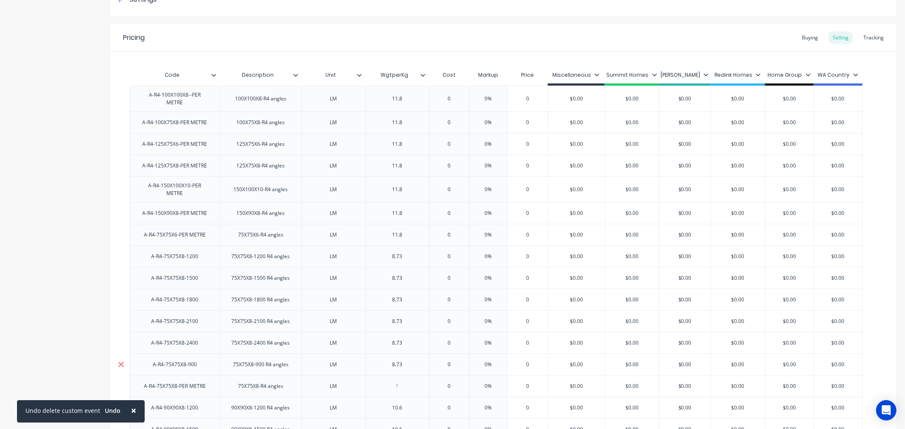
click at [120, 360] on icon at bounding box center [121, 364] width 6 height 8
click at [120, 339] on icon at bounding box center [121, 343] width 6 height 8
click at [124, 317] on icon at bounding box center [121, 321] width 6 height 8
click at [121, 297] on icon at bounding box center [121, 300] width 6 height 8
click at [121, 274] on icon at bounding box center [121, 278] width 6 height 8
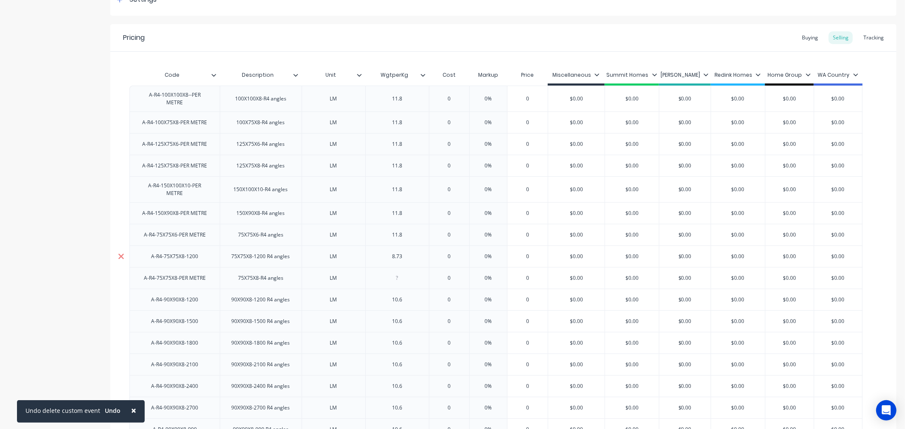
click at [119, 252] on icon at bounding box center [121, 256] width 6 height 8
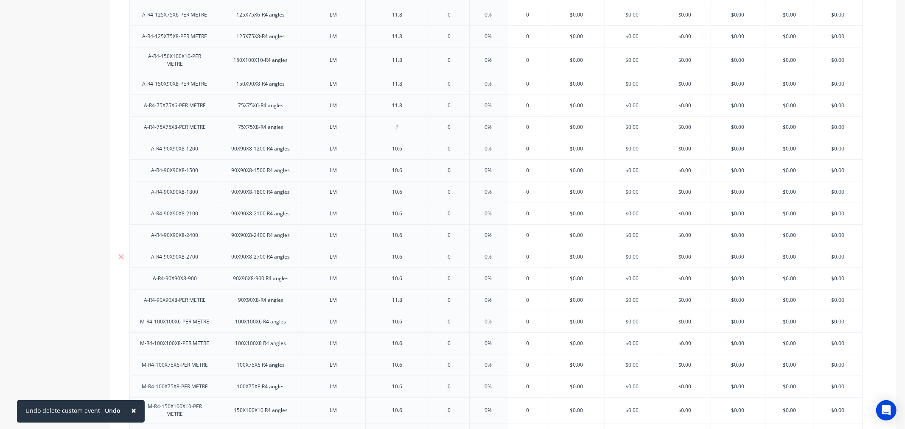
scroll to position [282, 0]
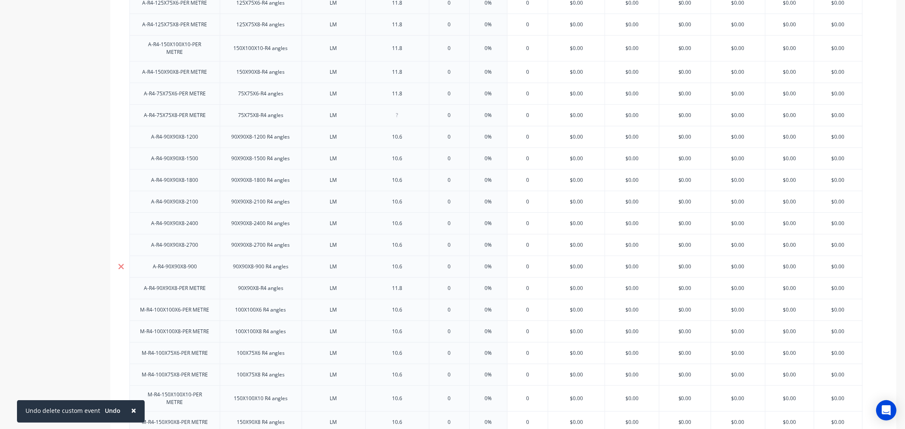
drag, startPoint x: 119, startPoint y: 261, endPoint x: 116, endPoint y: 255, distance: 6.6
click at [119, 264] on icon at bounding box center [121, 267] width 6 height 6
click at [120, 241] on icon at bounding box center [121, 245] width 6 height 8
click at [121, 221] on icon at bounding box center [121, 224] width 6 height 6
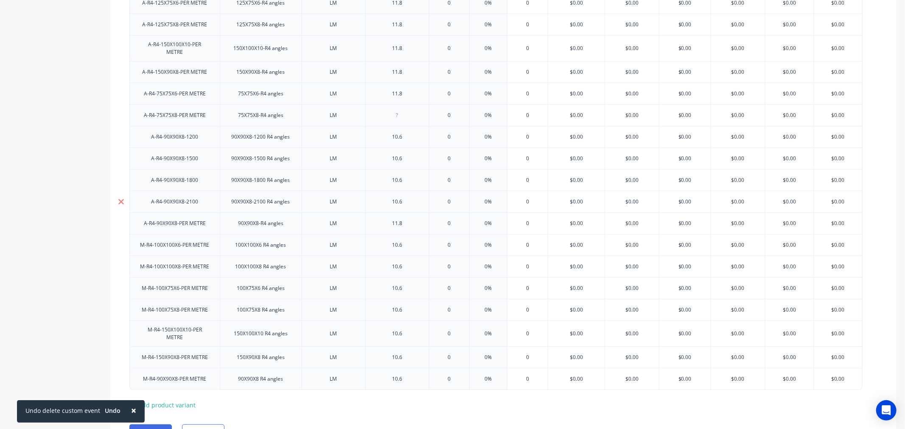
click at [119, 199] on icon at bounding box center [121, 202] width 6 height 6
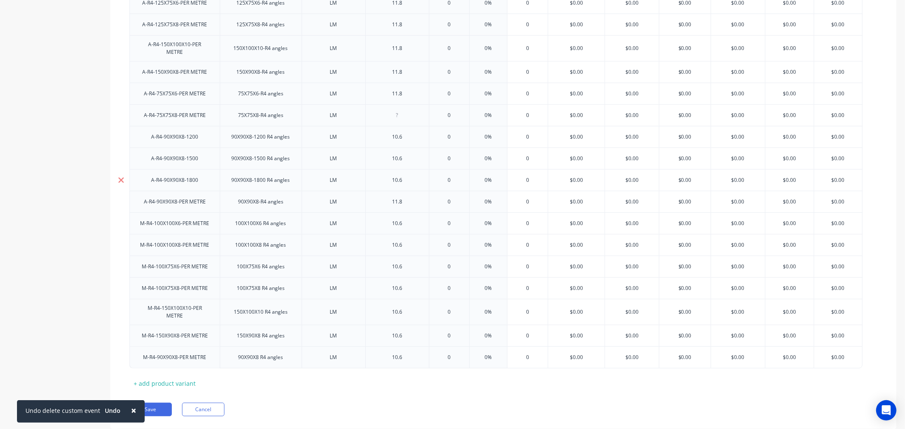
click at [120, 177] on icon at bounding box center [121, 180] width 6 height 6
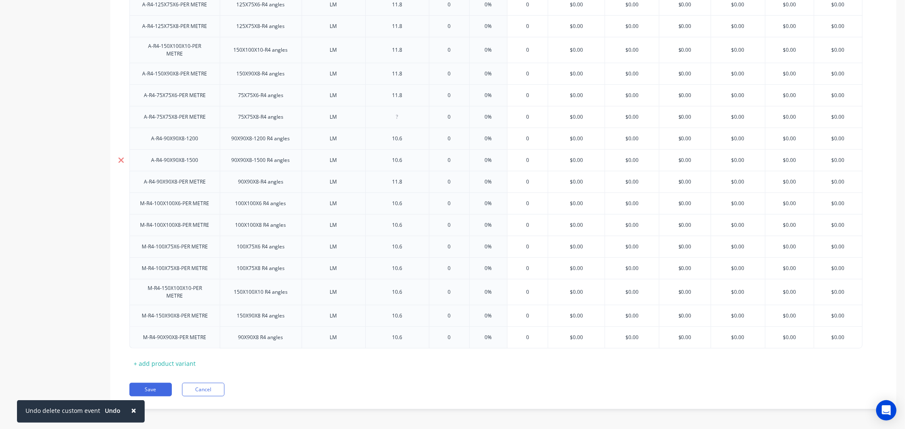
click at [119, 157] on icon at bounding box center [121, 160] width 6 height 8
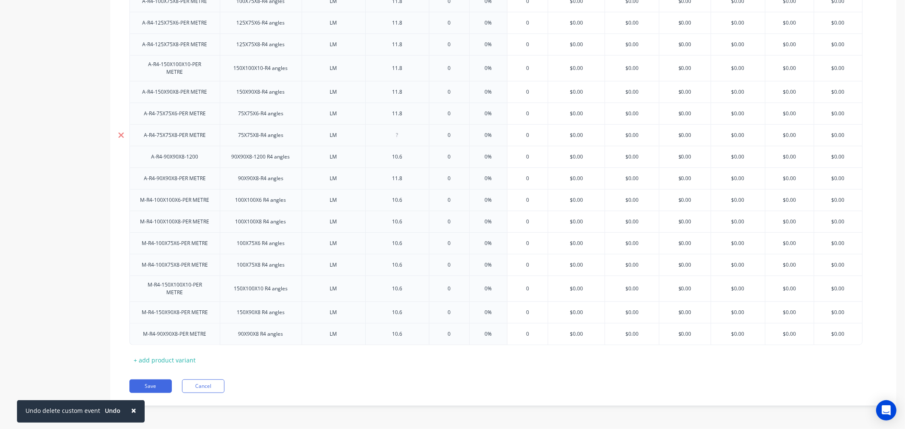
scroll to position [259, 0]
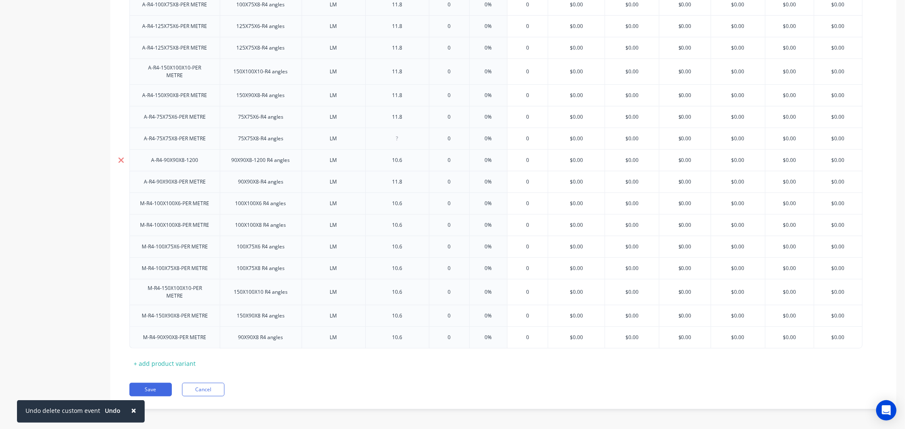
click at [121, 158] on icon at bounding box center [121, 160] width 6 height 8
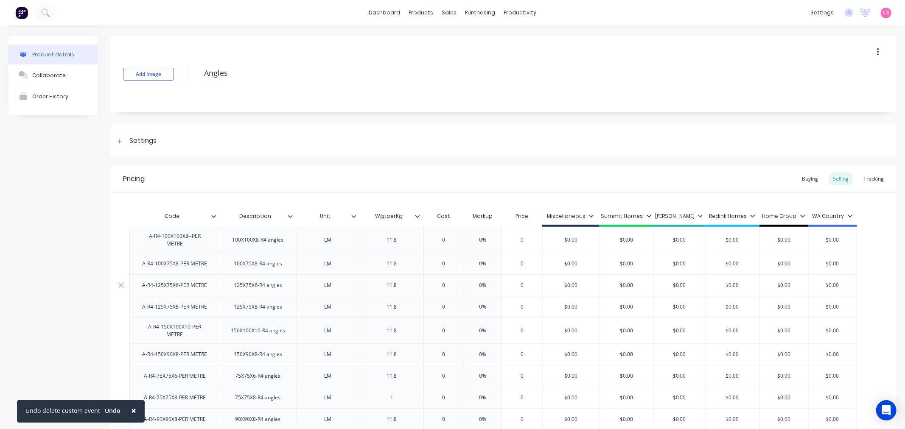
scroll to position [237, 0]
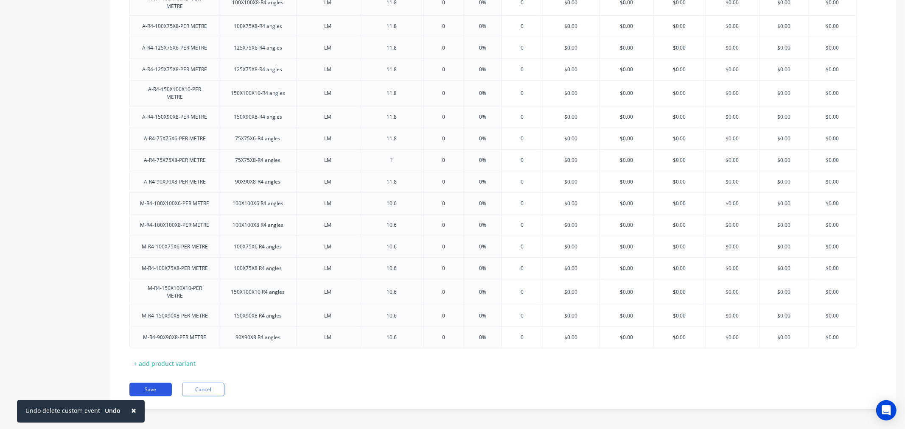
click at [159, 385] on button "Save" at bounding box center [150, 390] width 42 height 14
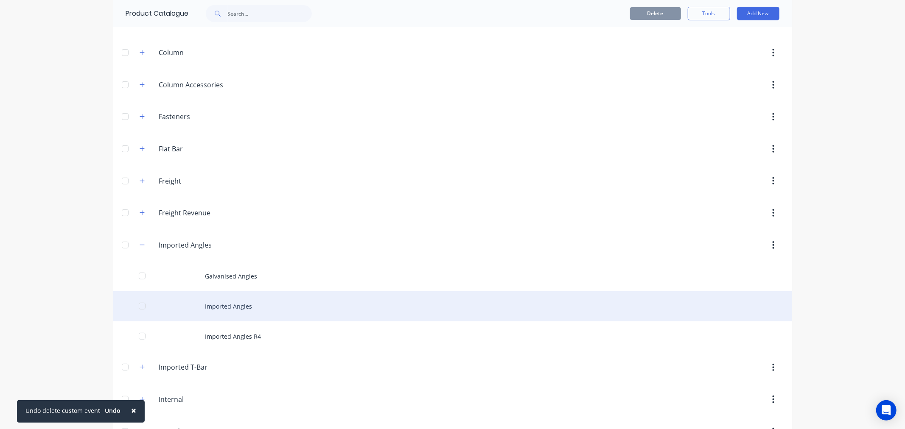
scroll to position [282, 0]
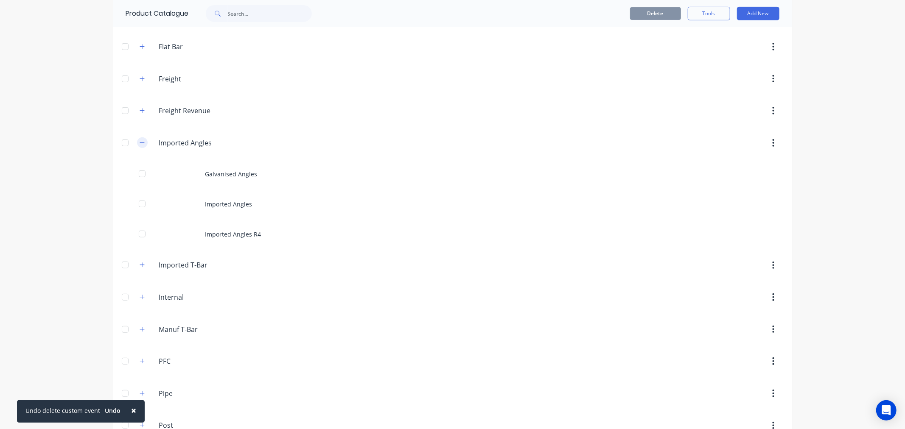
click at [140, 145] on icon "button" at bounding box center [142, 143] width 5 height 6
click at [140, 367] on icon "button" at bounding box center [142, 367] width 5 height 6
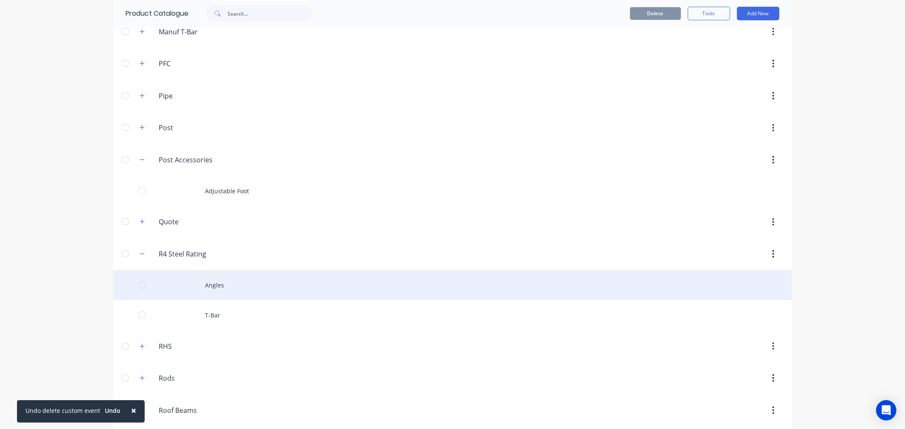
scroll to position [565, 0]
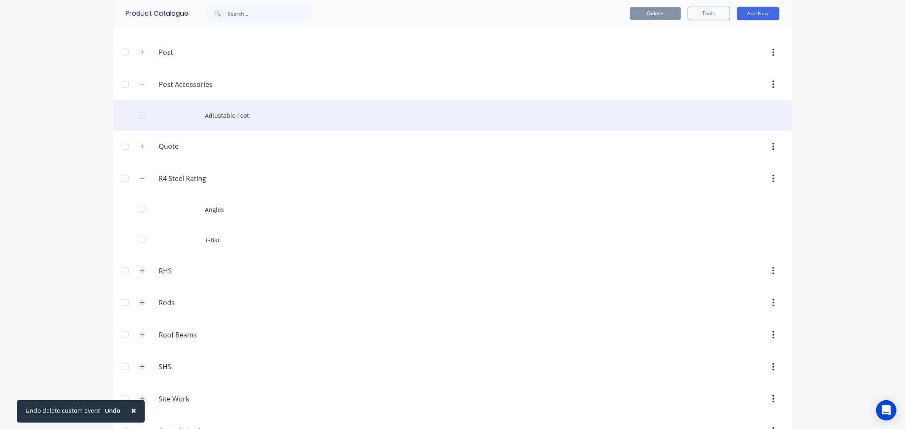
click at [239, 119] on div "Adjustable Foot" at bounding box center [452, 116] width 679 height 30
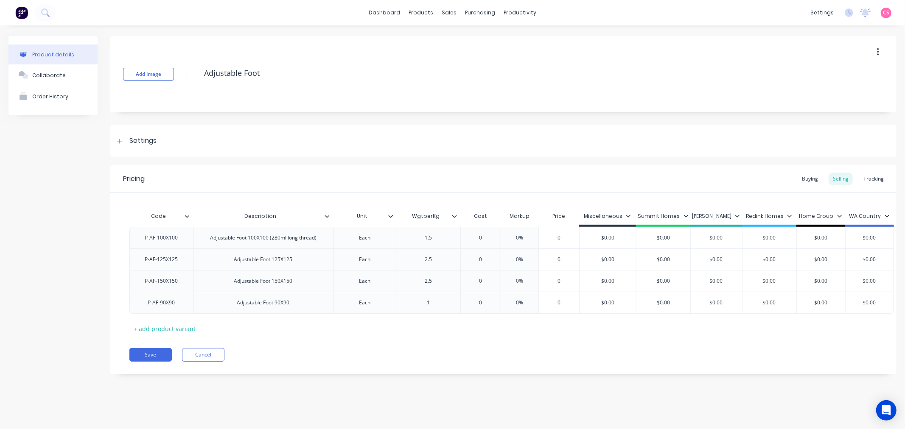
type textarea "x"
type input "$0.00"
drag, startPoint x: 671, startPoint y: 240, endPoint x: 637, endPoint y: 235, distance: 34.6
click at [637, 235] on input "$0.00" at bounding box center [663, 238] width 54 height 8
paste input "54.21"
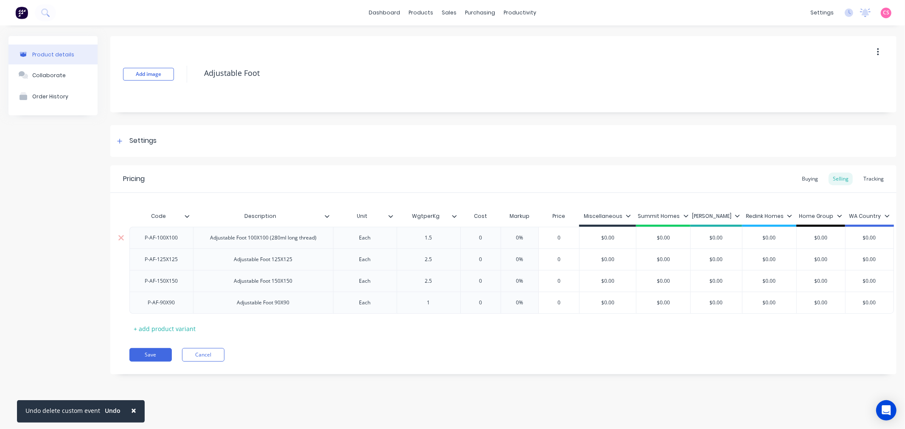
type textarea "x"
type input "54.21"
type input "$0.00"
drag, startPoint x: 675, startPoint y: 302, endPoint x: 637, endPoint y: 302, distance: 38.2
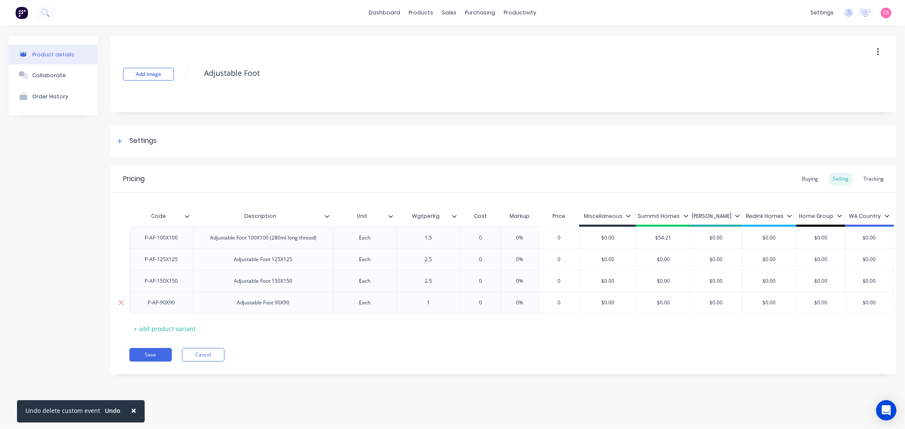
click at [637, 302] on input "$0.00" at bounding box center [663, 303] width 54 height 8
paste input "35.17"
type textarea "x"
type input "35.17"
type input "$0.00"
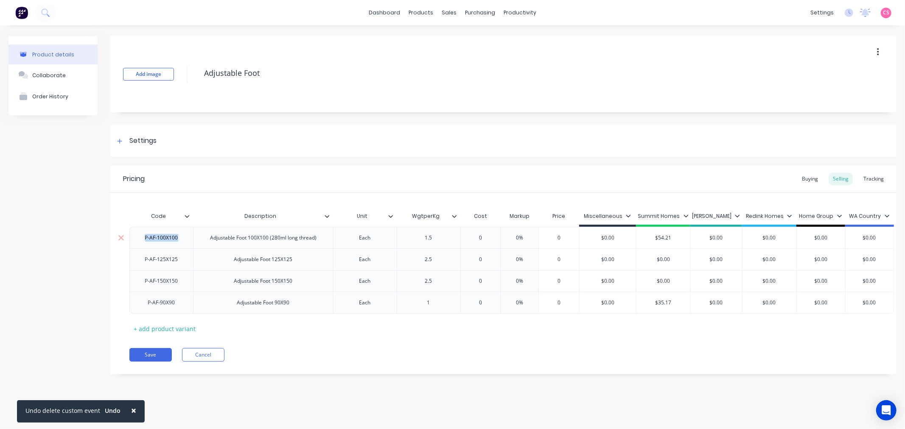
drag, startPoint x: 184, startPoint y: 239, endPoint x: 129, endPoint y: 238, distance: 54.3
click at [129, 238] on div "P-AF-100X100" at bounding box center [161, 238] width 64 height 22
paste div
drag, startPoint x: 184, startPoint y: 260, endPoint x: 112, endPoint y: 260, distance: 72.1
click at [112, 260] on div "Code Description Unit WgtperKg Cost Markup Price Miscellaneous Summit Homes [PE…" at bounding box center [503, 264] width 786 height 142
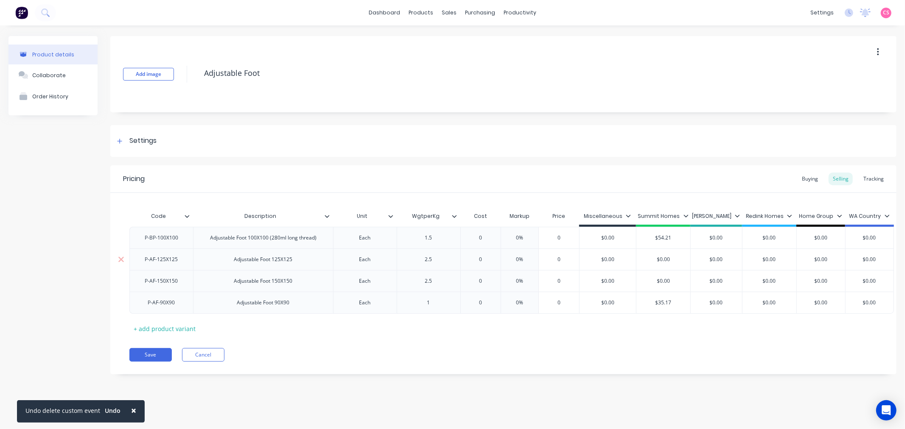
type textarea "x"
click at [145, 261] on div "P-AF-125X125" at bounding box center [161, 259] width 47 height 11
paste div
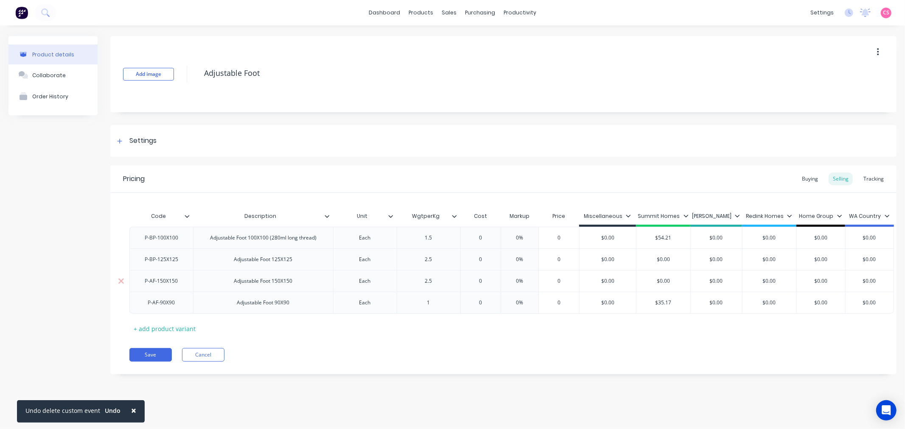
type textarea "x"
click at [156, 284] on div "P-AF-150X150" at bounding box center [161, 281] width 47 height 11
paste div
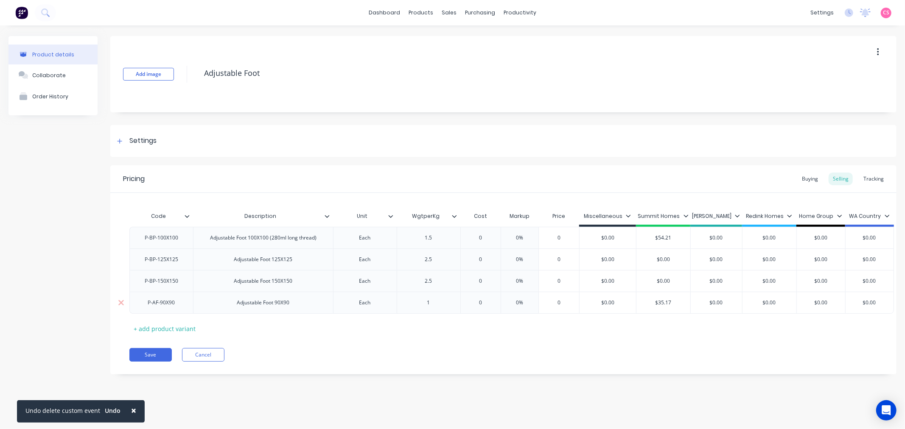
type textarea "x"
click at [158, 306] on div "P-AF-90X90" at bounding box center [161, 302] width 42 height 11
click at [158, 305] on div "P-AF-90X90" at bounding box center [161, 302] width 42 height 11
click at [157, 305] on div "P-AF-90X90" at bounding box center [161, 302] width 42 height 11
paste div
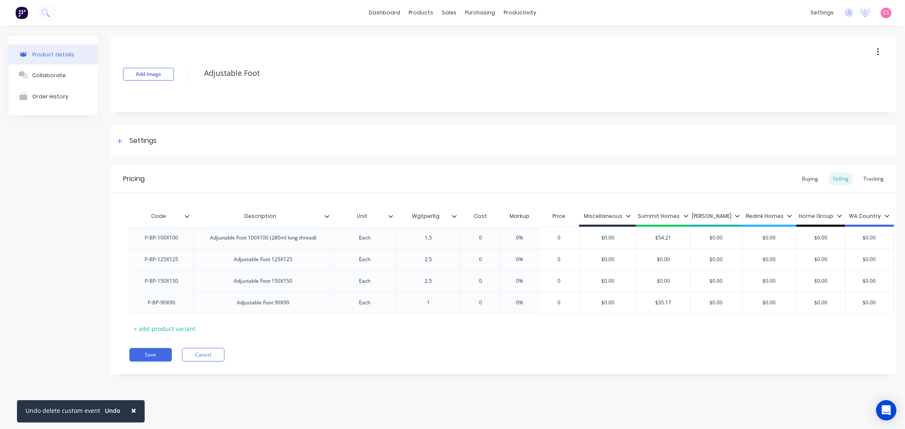
drag, startPoint x: 150, startPoint y: 355, endPoint x: 227, endPoint y: 346, distance: 77.7
click at [150, 355] on button "Save" at bounding box center [150, 355] width 42 height 14
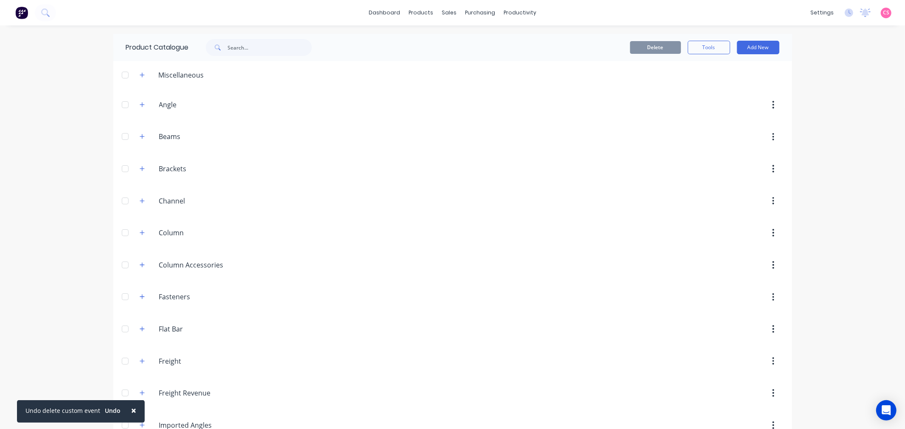
scroll to position [424, 0]
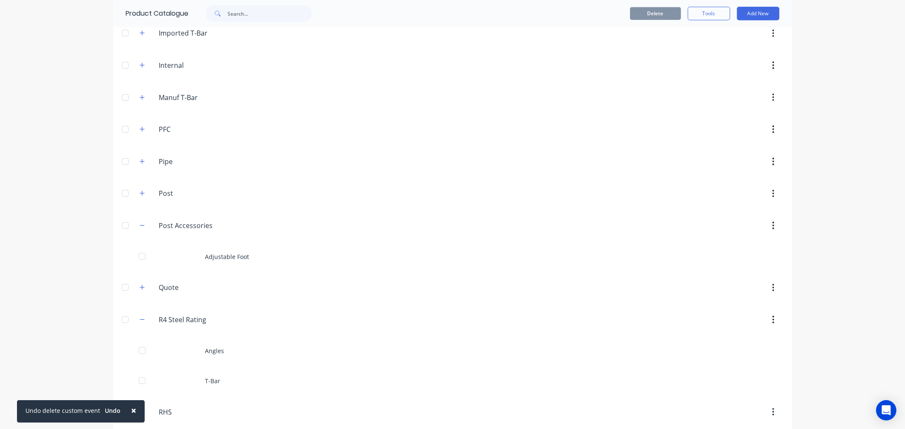
drag, startPoint x: 138, startPoint y: 228, endPoint x: 139, endPoint y: 204, distance: 24.2
click at [140, 227] on icon "button" at bounding box center [142, 226] width 5 height 6
click at [140, 129] on icon "button" at bounding box center [142, 129] width 5 height 6
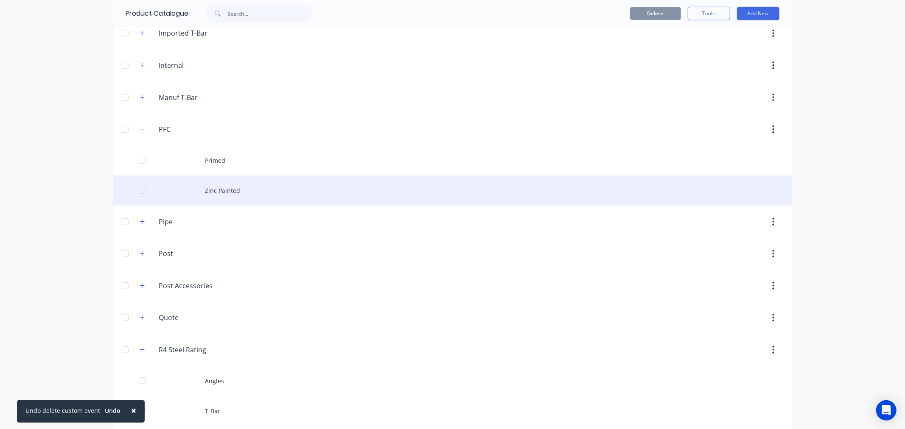
click at [210, 193] on div "Zinc Painted" at bounding box center [452, 191] width 679 height 30
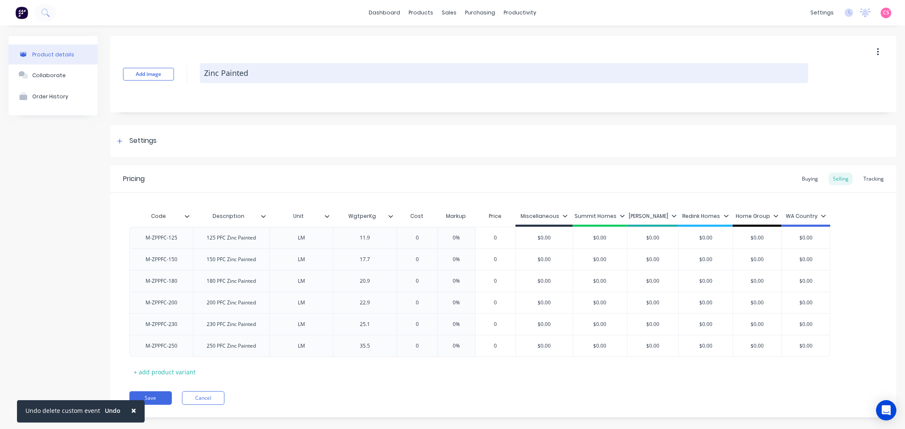
click at [487, 75] on textarea "Zinc Painted" at bounding box center [504, 73] width 608 height 20
type textarea "x"
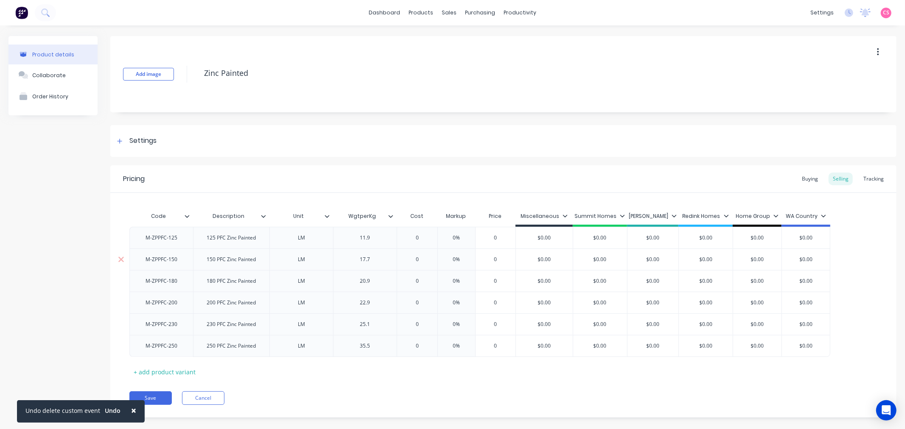
type input "$0.00"
click at [543, 259] on input "$0.00" at bounding box center [544, 260] width 57 height 8
paste input "74.96"
type textarea "x"
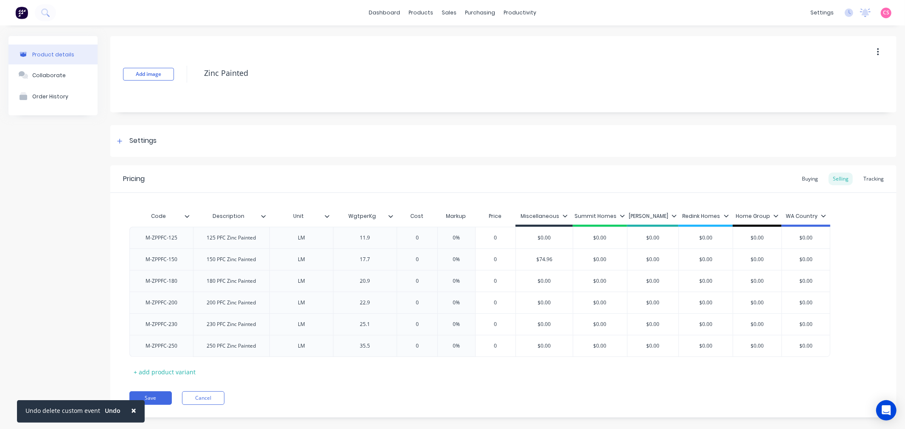
type input "$74.96"
type input "$0.00"
click at [539, 279] on input "$0.00" at bounding box center [544, 281] width 57 height 8
paste input "88.98"
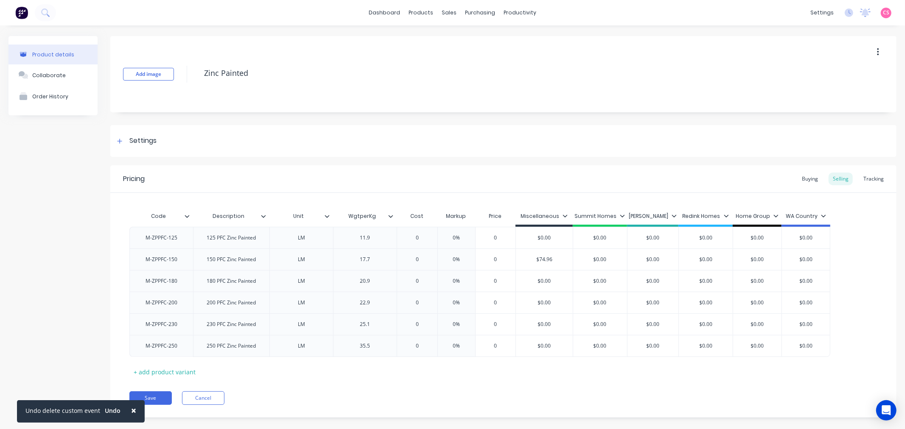
type textarea "x"
type input "$88.98"
type input "$0.00"
click at [545, 300] on input "$0.00" at bounding box center [544, 303] width 57 height 8
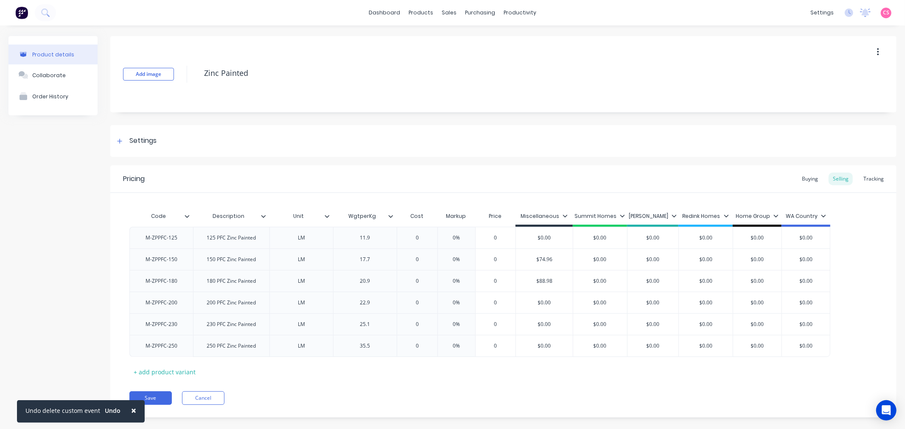
paste input "97"
type textarea "x"
type input "$97.00"
type input "$0.00"
click at [545, 324] on input "$0.00" at bounding box center [544, 325] width 57 height 8
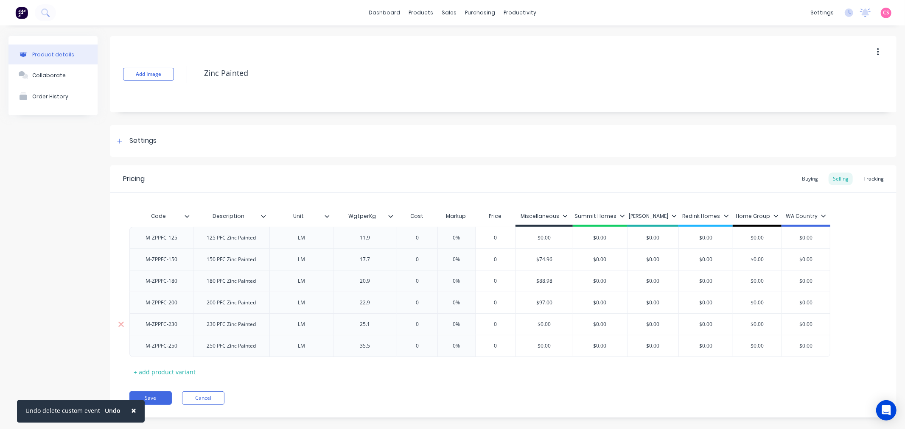
click at [545, 324] on input "$0.00" at bounding box center [544, 325] width 57 height 8
paste input "106.84"
type textarea "x"
type input "$106.84"
click at [545, 346] on input "$0.00" at bounding box center [544, 346] width 57 height 8
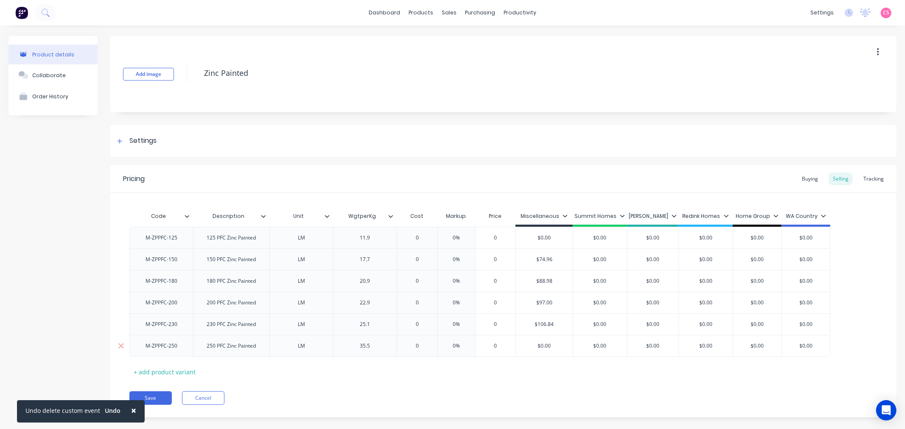
click at [544, 346] on input "$0.00" at bounding box center [544, 346] width 57 height 8
paste input "151.11"
type input "$151.11"
type textarea "x"
type input "$151.11"
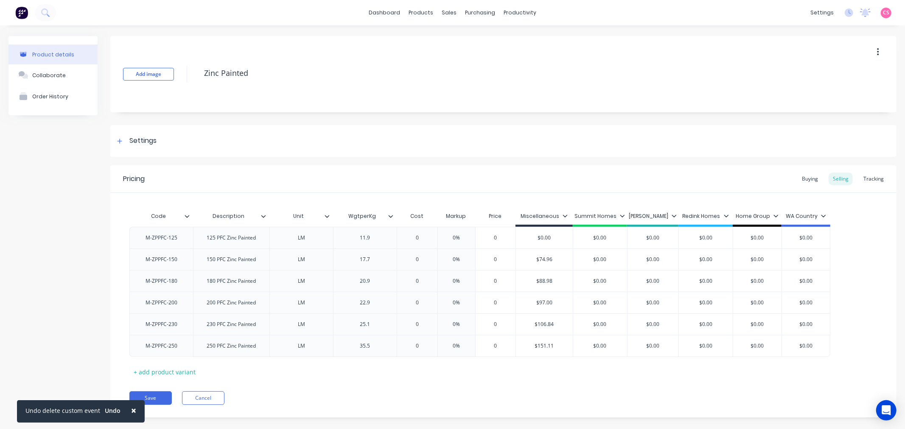
click at [64, 195] on div "Product details Collaborate Order History" at bounding box center [52, 233] width 89 height 394
click at [56, 236] on div "Product details Collaborate Order History" at bounding box center [52, 233] width 89 height 394
click at [59, 255] on div "Product details Collaborate Order History" at bounding box center [52, 233] width 89 height 394
click at [156, 397] on button "Save" at bounding box center [150, 398] width 42 height 14
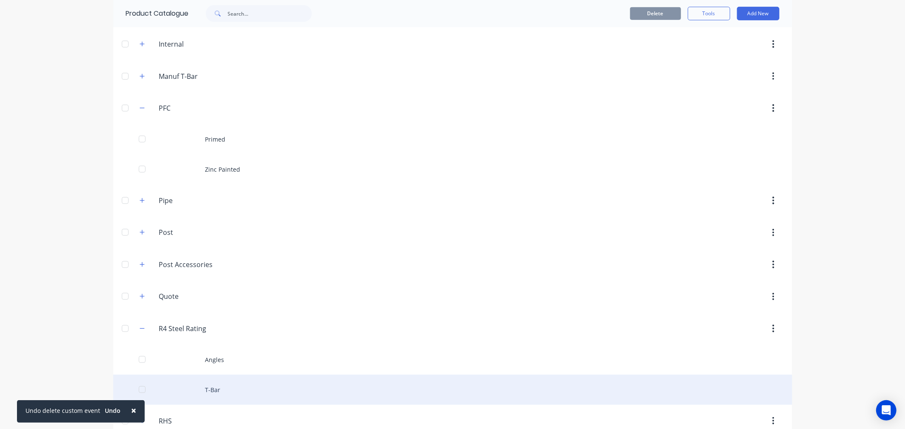
scroll to position [424, 0]
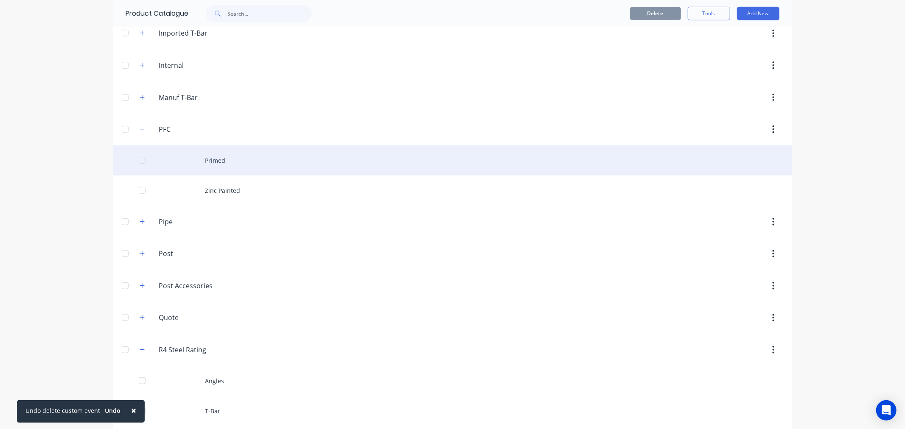
click at [214, 164] on div "Primed" at bounding box center [452, 160] width 679 height 30
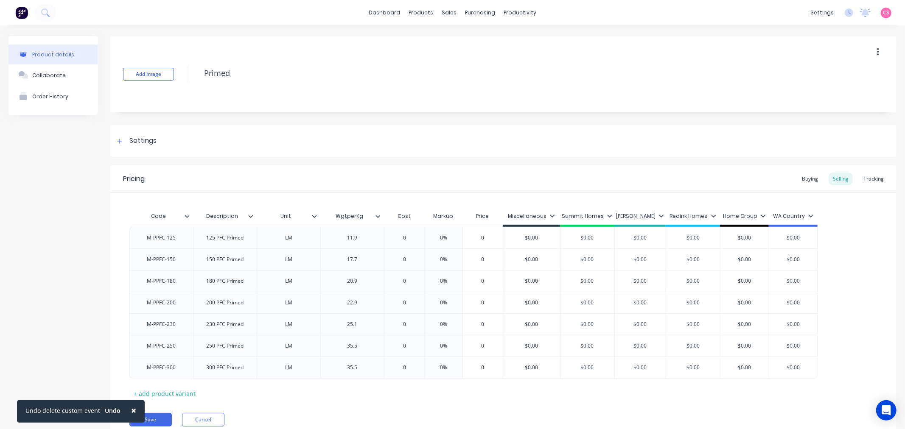
type textarea "x"
click at [61, 238] on div "Product details Collaborate Order History" at bounding box center [52, 244] width 89 height 416
type input "$0.00"
click at [530, 259] on input "$0.00" at bounding box center [531, 260] width 57 height 8
drag, startPoint x: 530, startPoint y: 259, endPoint x: 768, endPoint y: 242, distance: 238.9
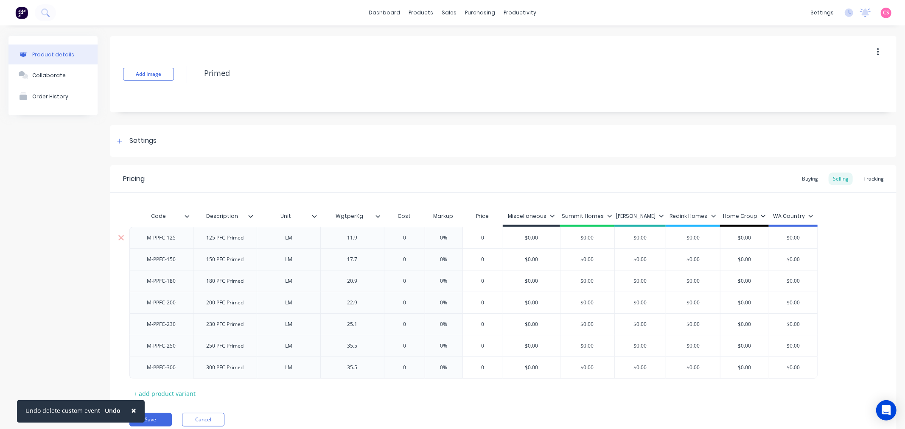
click at [531, 259] on input "$0.00" at bounding box center [531, 260] width 57 height 8
paste input "59.97"
type textarea "x"
type input "$59.97"
type input "$0.00"
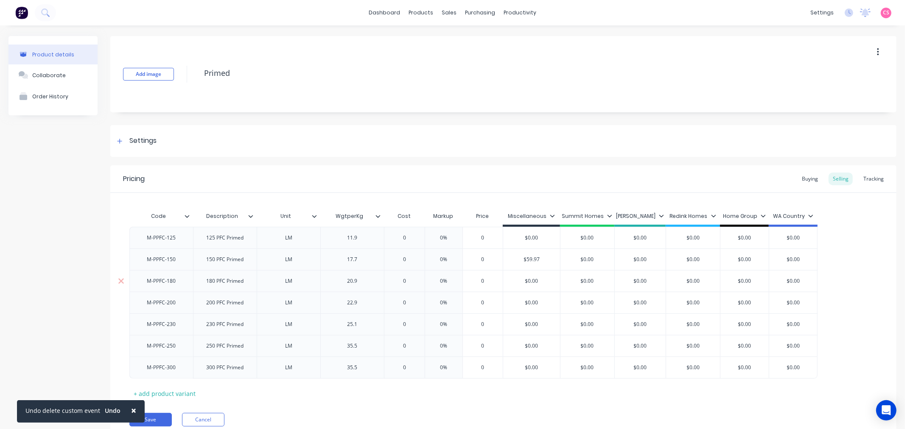
click at [528, 279] on input "$0.00" at bounding box center [531, 281] width 57 height 8
paste input "71.19"
type textarea "x"
type input "$71.19"
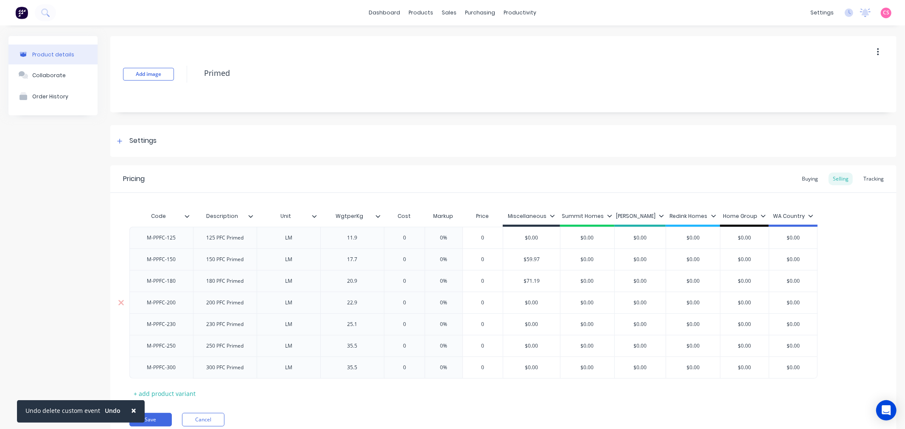
type input "$0.00"
click at [531, 300] on input "$0.00" at bounding box center [531, 303] width 57 height 8
paste input "77.6"
type textarea "x"
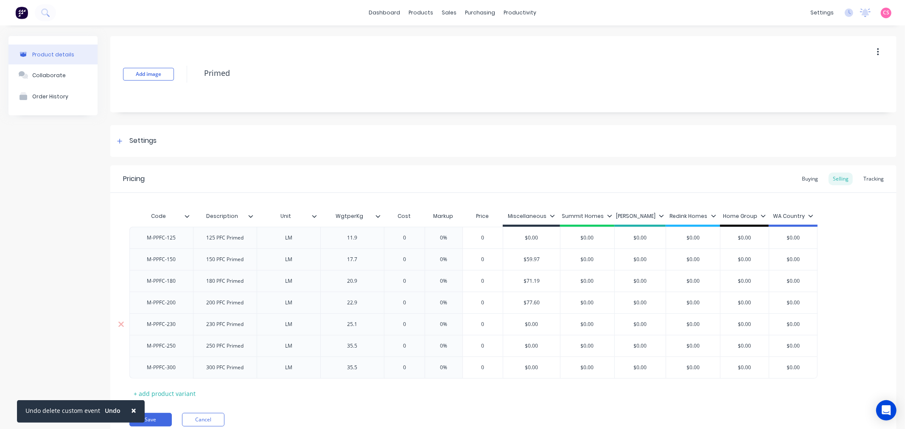
type input "$77.60"
type input "$0.00"
click at [531, 324] on input "$0.00" at bounding box center [531, 325] width 57 height 8
paste input "85.47"
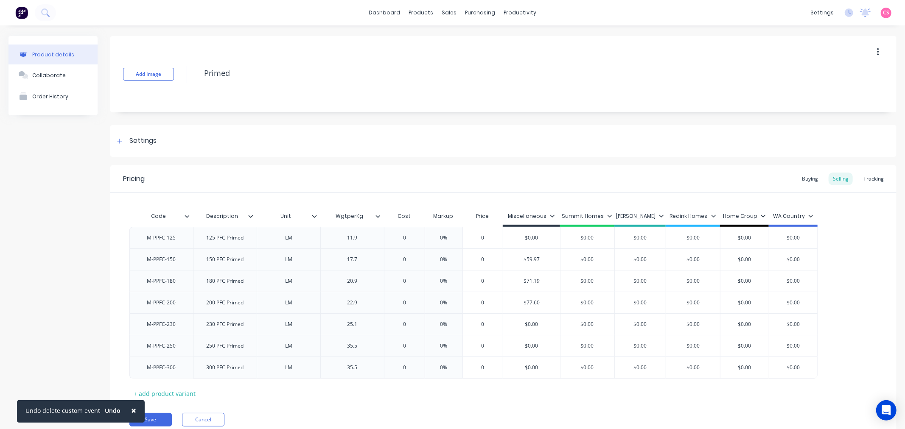
type textarea "x"
type input "$85.47"
click at [530, 344] on input "$0.00" at bounding box center [531, 346] width 57 height 8
paste input "120.89"
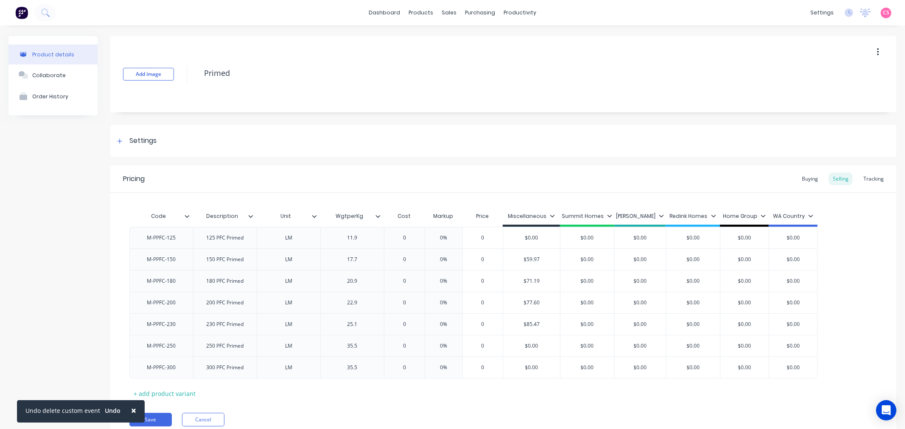
type input "$120.89"
type textarea "x"
type input "$120.89"
click at [529, 370] on input "$0.00" at bounding box center [531, 368] width 57 height 8
click at [529, 369] on input "$0.00" at bounding box center [531, 368] width 57 height 8
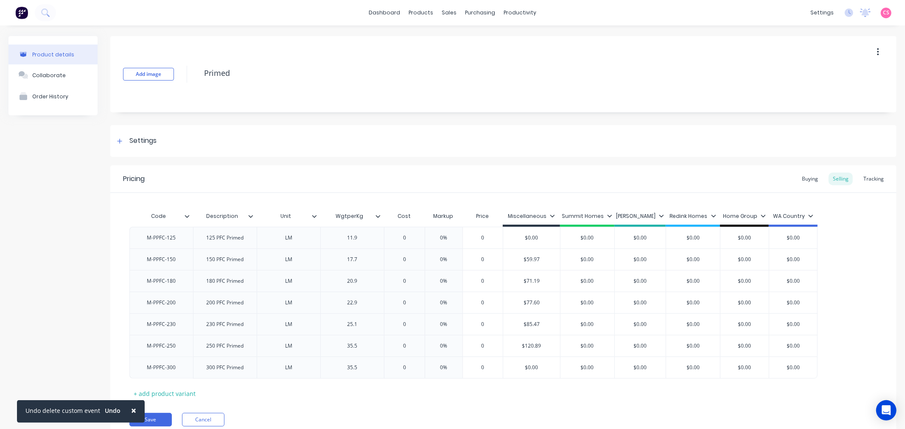
paste input "146.26"
type input "$146.26"
type textarea "x"
type input "$146.26"
click at [157, 420] on button "Save" at bounding box center [150, 420] width 42 height 14
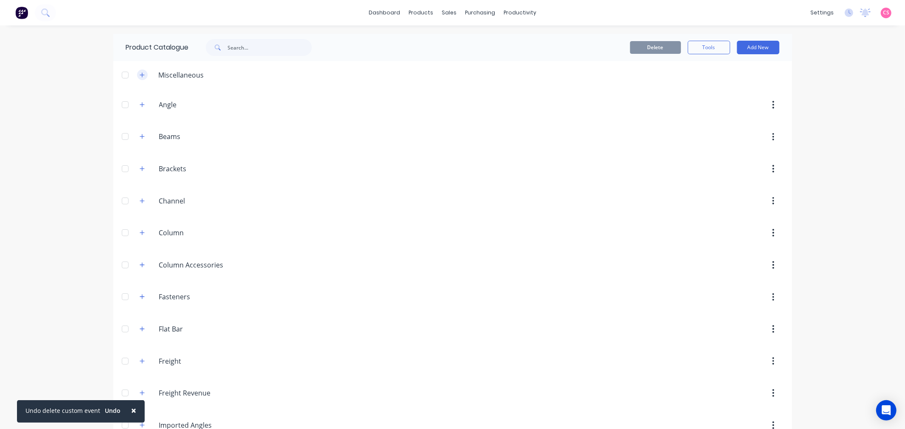
click at [140, 75] on icon "button" at bounding box center [142, 75] width 5 height 6
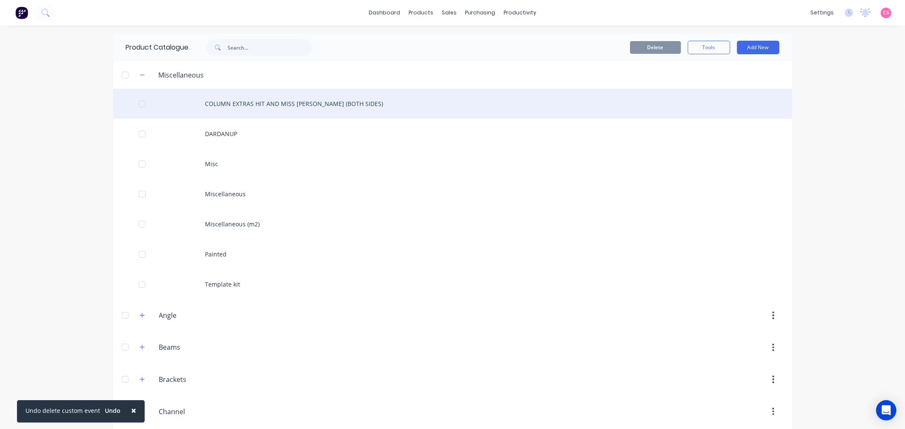
click at [230, 102] on div "COLUMN EXTRAS HIT AND MISS [PERSON_NAME] (BOTH SIDES)" at bounding box center [452, 104] width 679 height 30
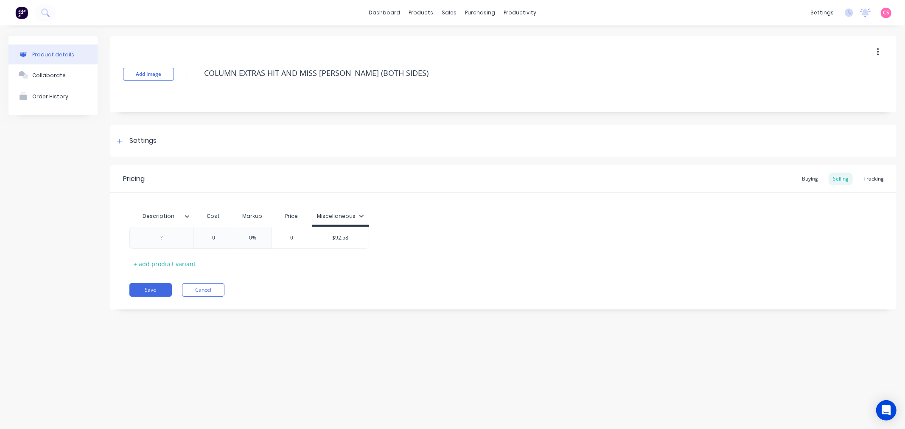
type textarea "x"
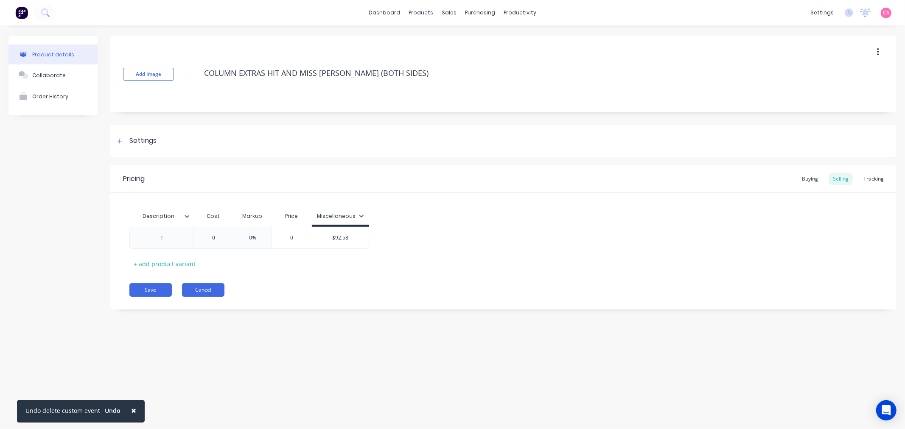
click at [209, 292] on button "Cancel" at bounding box center [203, 290] width 42 height 14
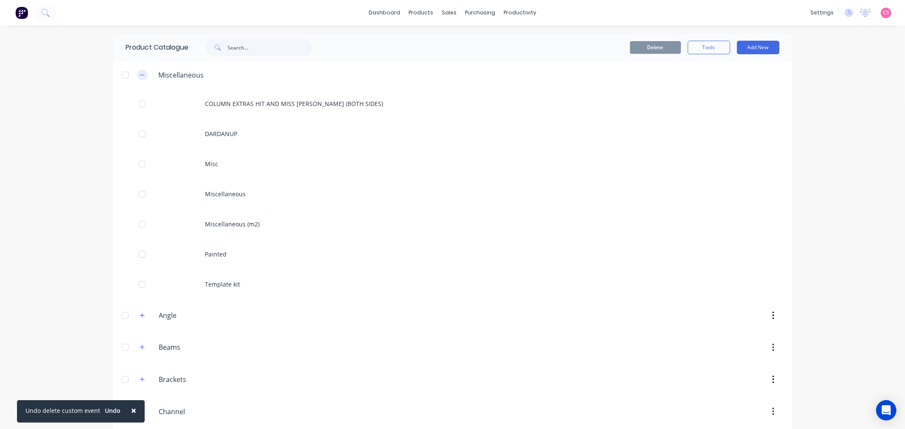
click at [140, 74] on icon "button" at bounding box center [142, 75] width 5 height 6
